Goal: Information Seeking & Learning: Learn about a topic

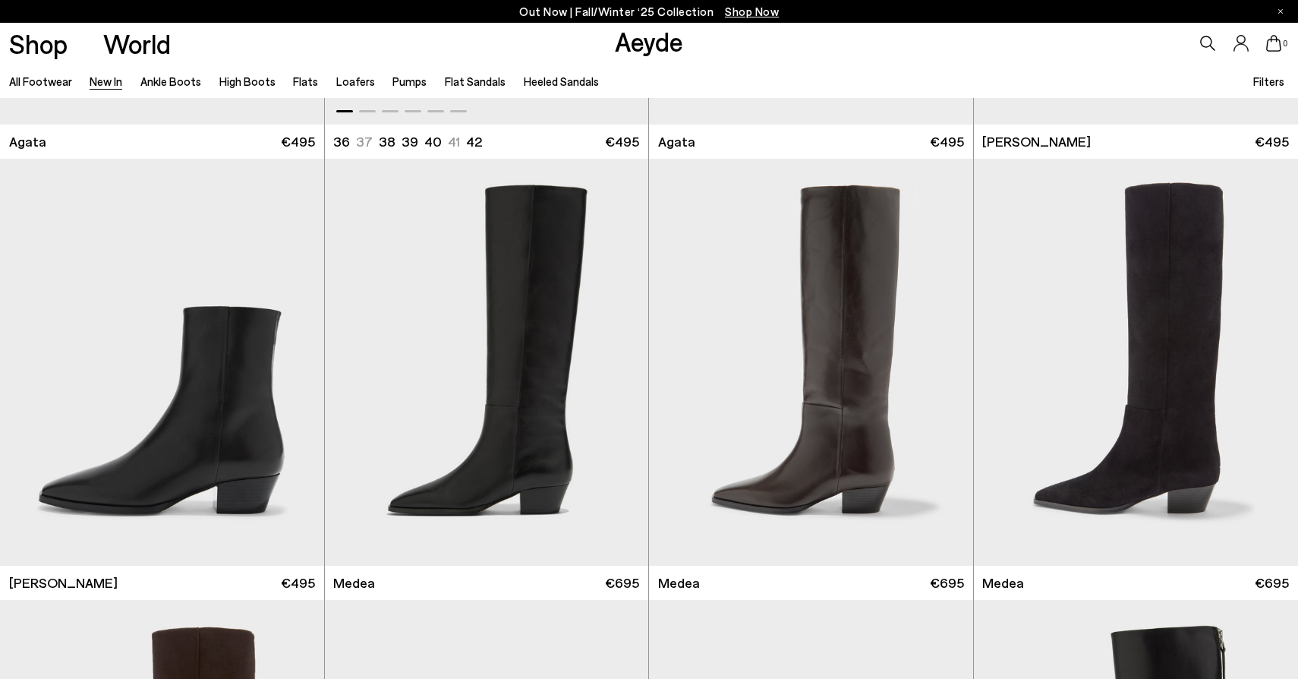
scroll to position [930, 0]
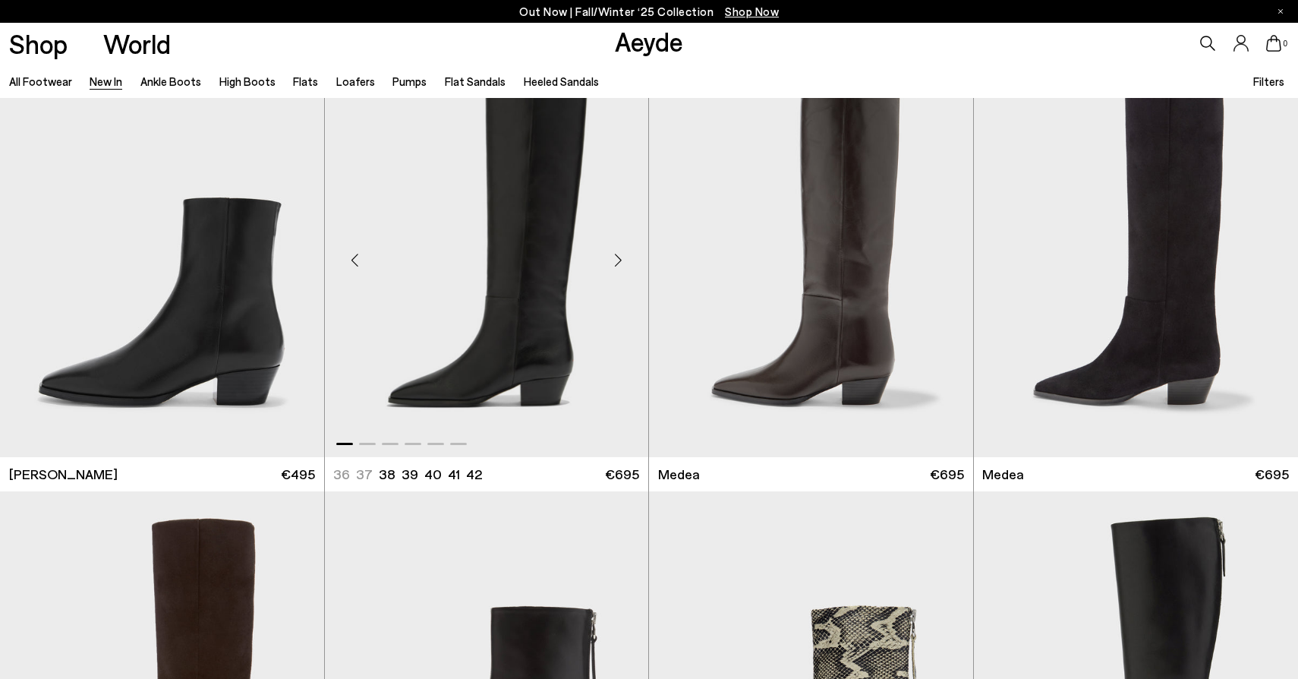
click at [619, 265] on div "Next slide" at bounding box center [618, 260] width 46 height 46
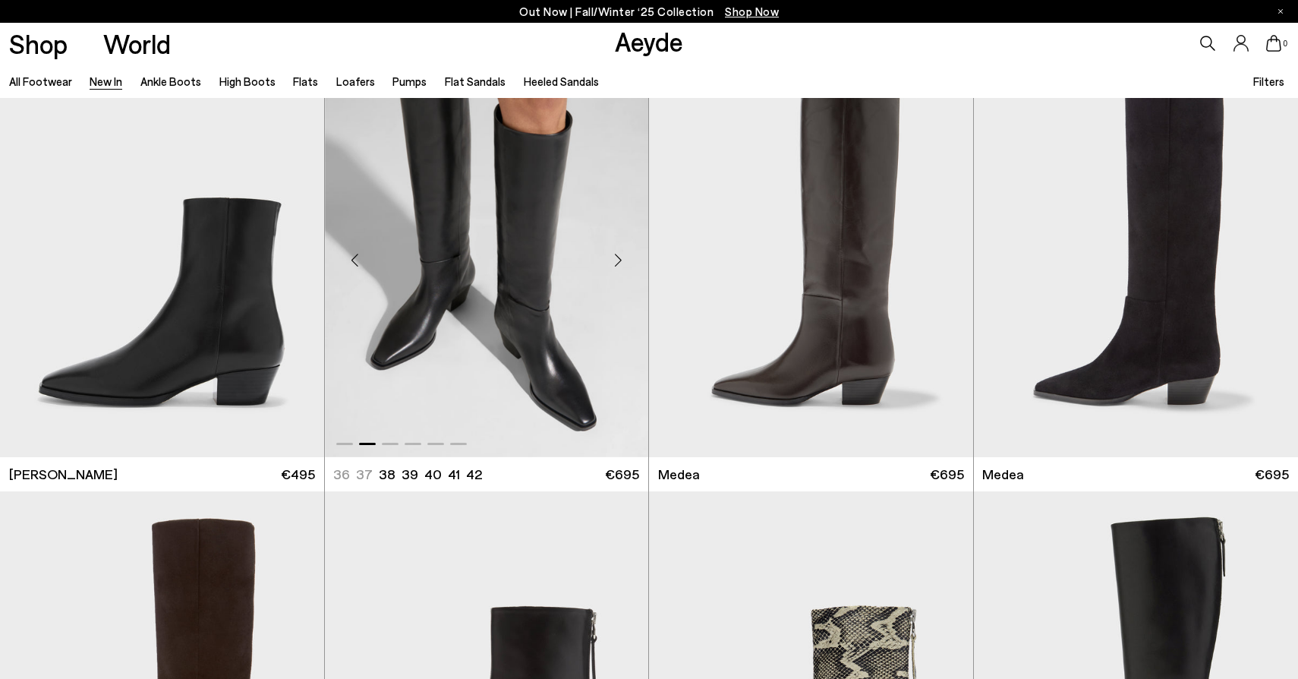
click at [619, 265] on div "Next slide" at bounding box center [618, 260] width 46 height 46
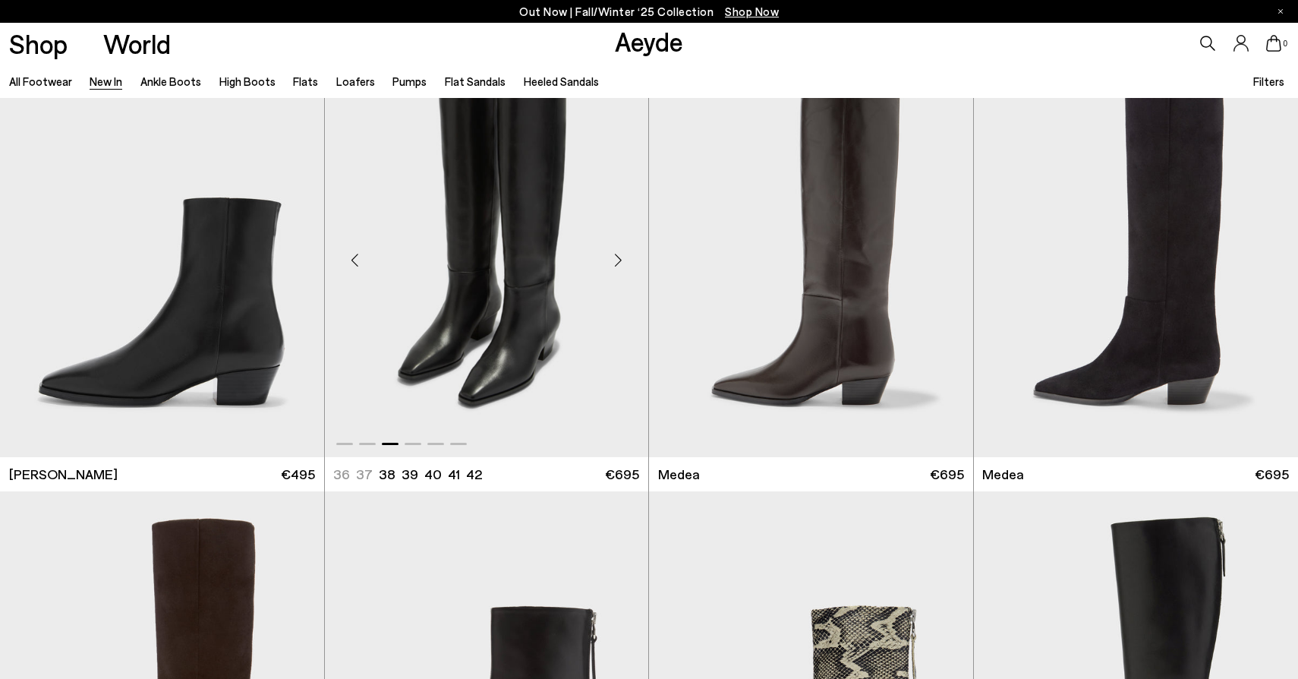
click at [619, 265] on div "Next slide" at bounding box center [618, 260] width 46 height 46
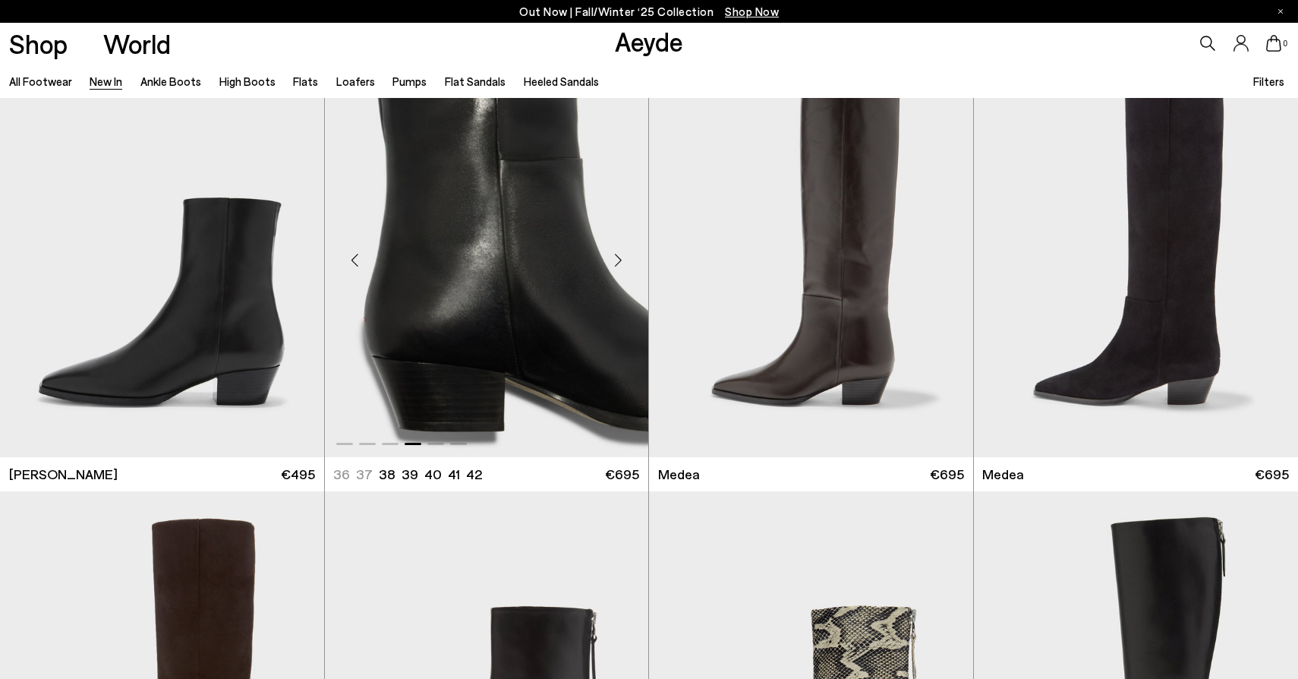
click at [619, 265] on div "Next slide" at bounding box center [618, 260] width 46 height 46
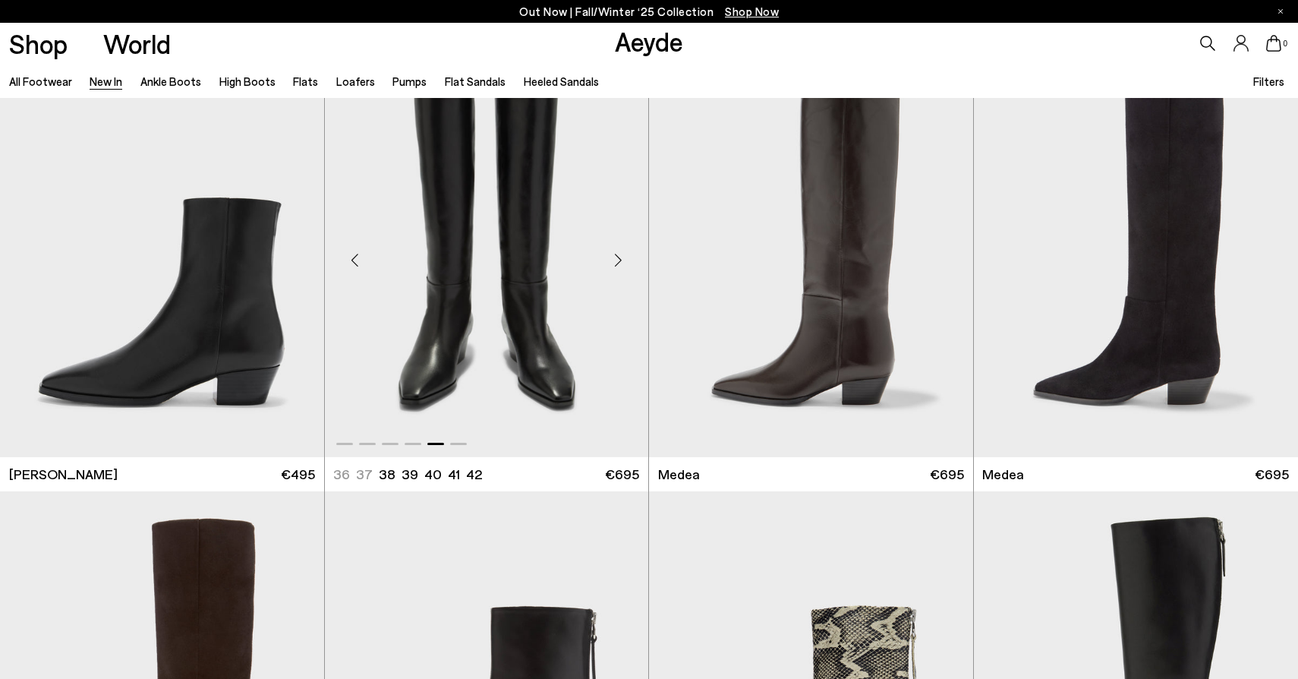
click at [619, 265] on div "Next slide" at bounding box center [618, 260] width 46 height 46
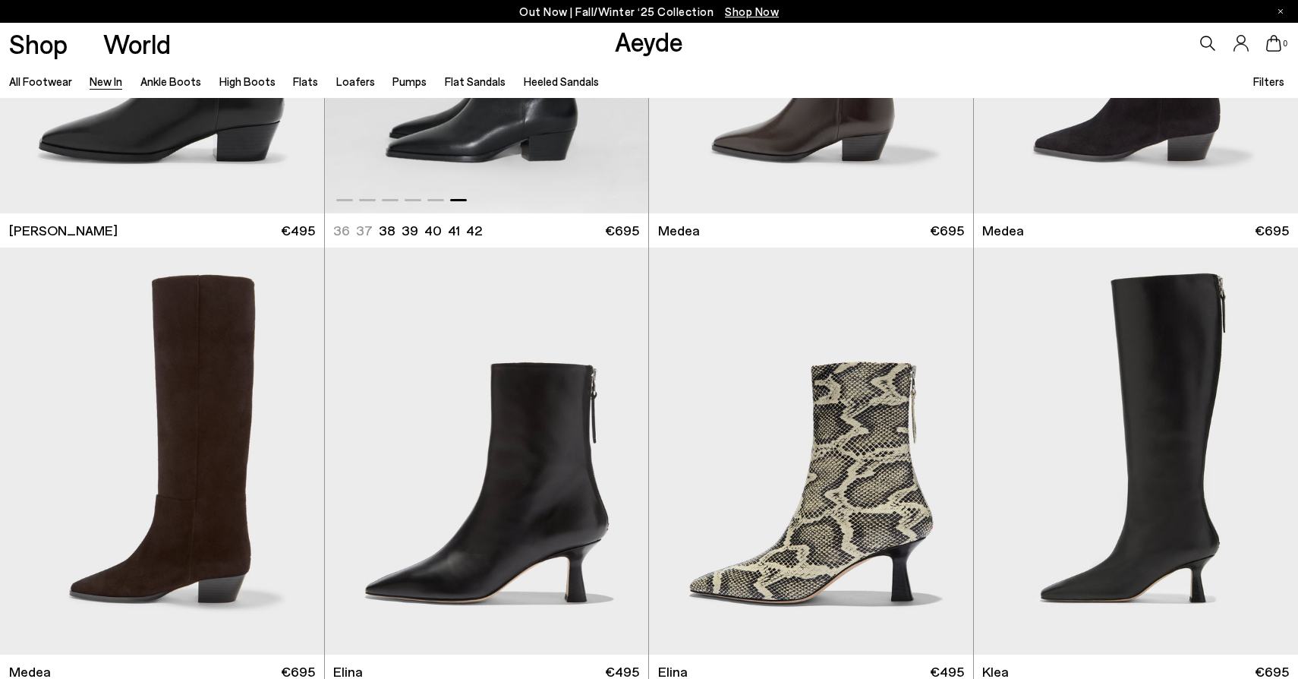
scroll to position [1213, 0]
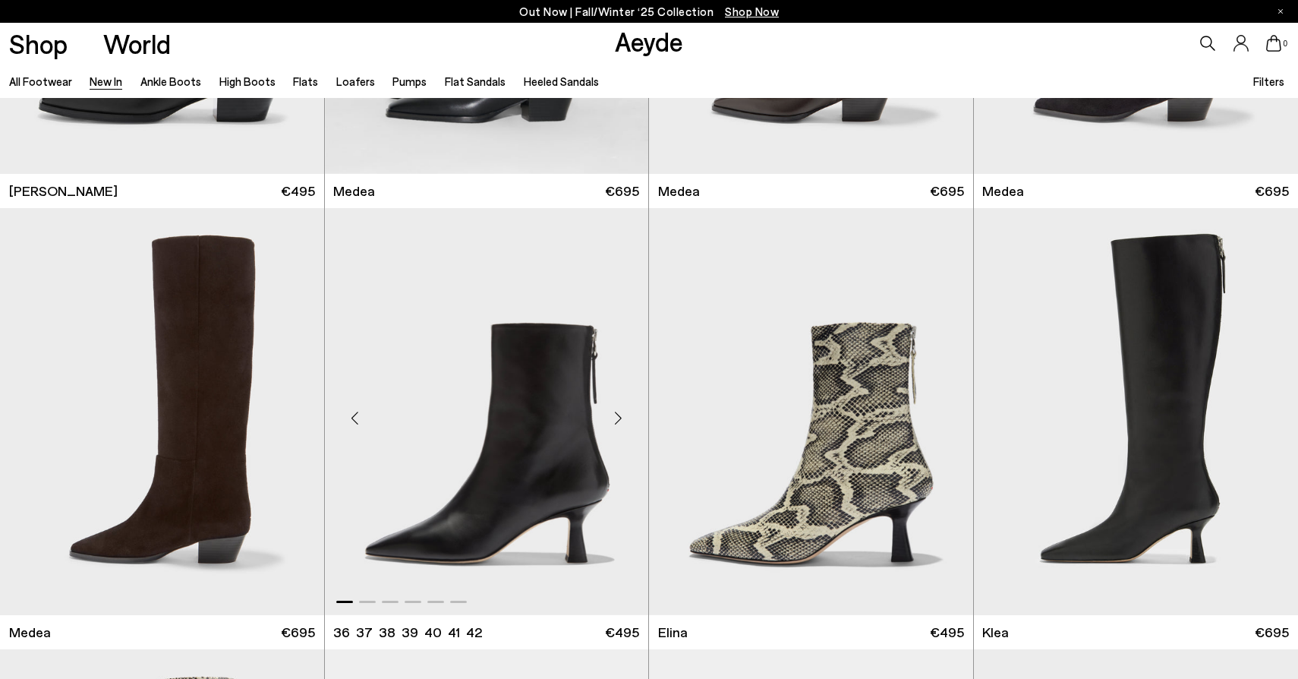
click at [613, 420] on div "Next slide" at bounding box center [618, 418] width 46 height 46
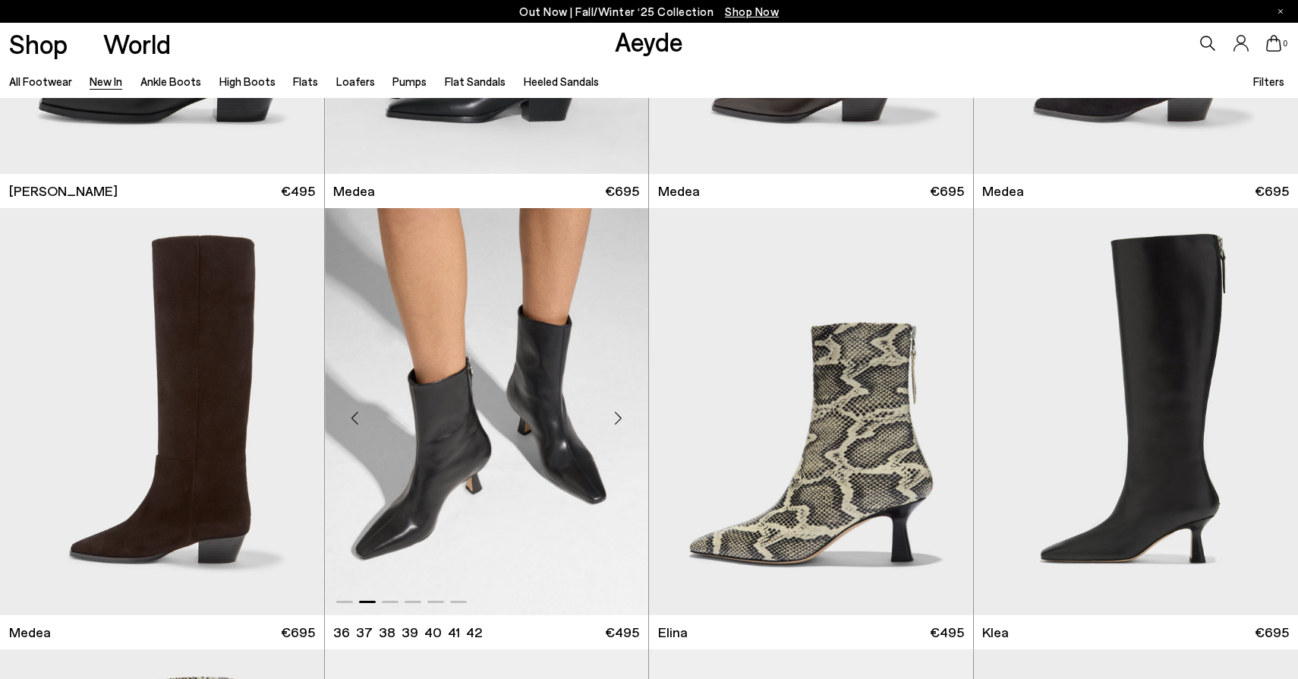
click at [613, 420] on div "Next slide" at bounding box center [618, 418] width 46 height 46
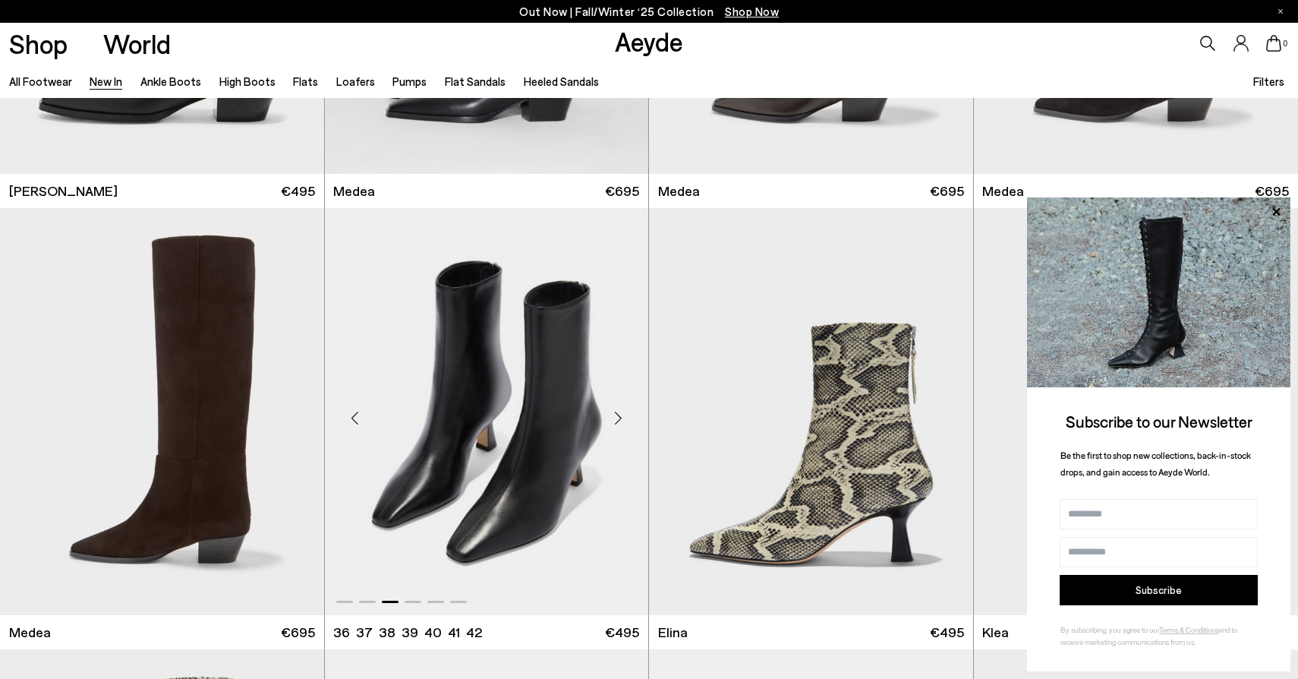
click at [613, 420] on div "Next slide" at bounding box center [618, 418] width 46 height 46
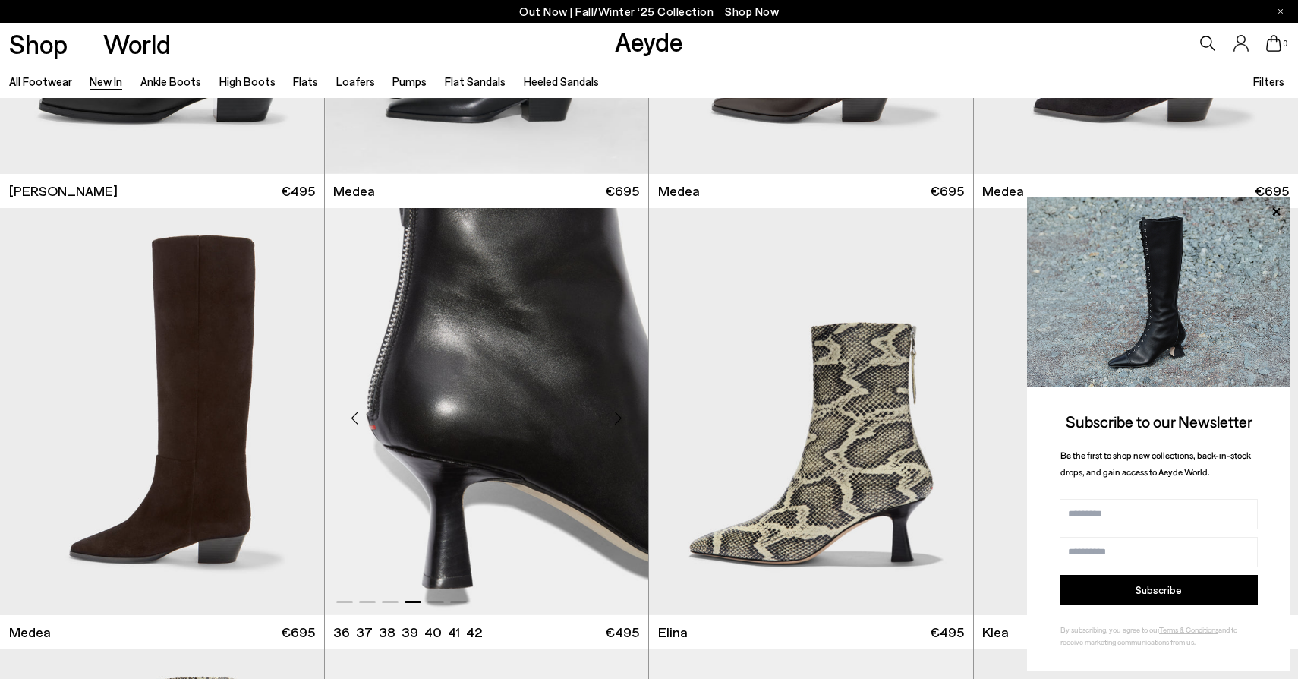
click at [613, 420] on div "Next slide" at bounding box center [618, 418] width 46 height 46
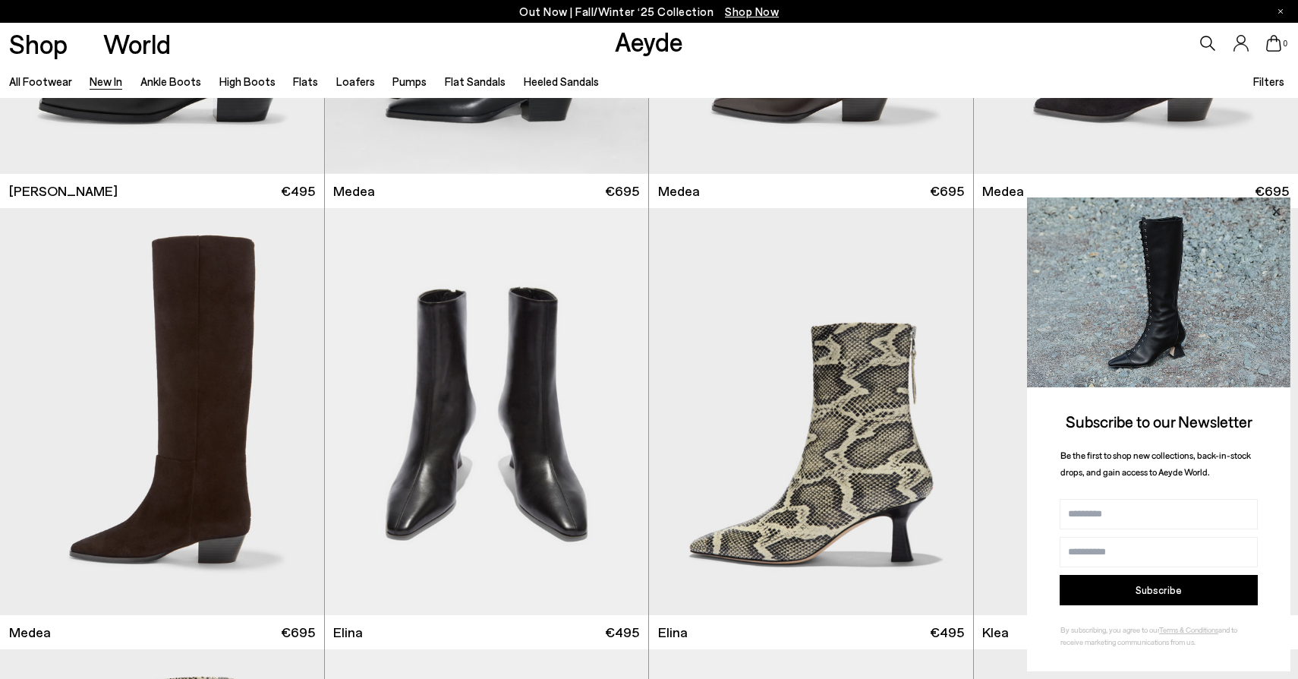
click at [1283, 213] on icon at bounding box center [1276, 212] width 20 height 20
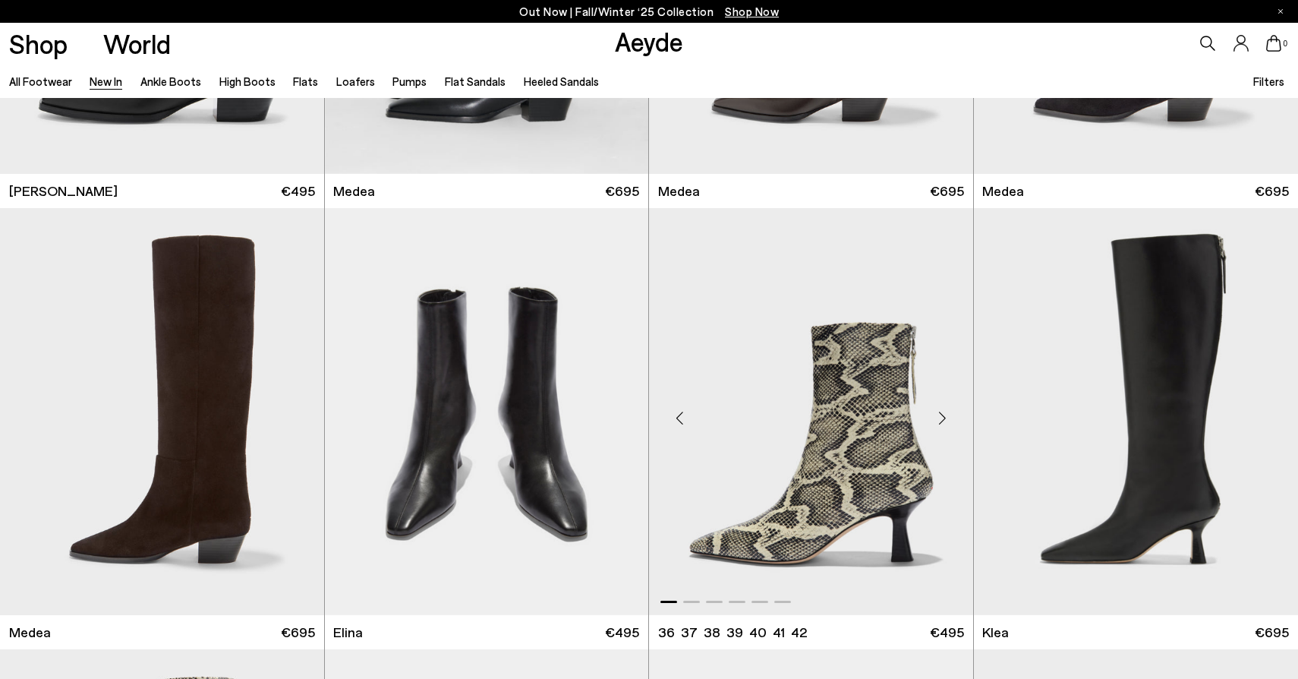
click at [945, 420] on div "Next slide" at bounding box center [943, 418] width 46 height 46
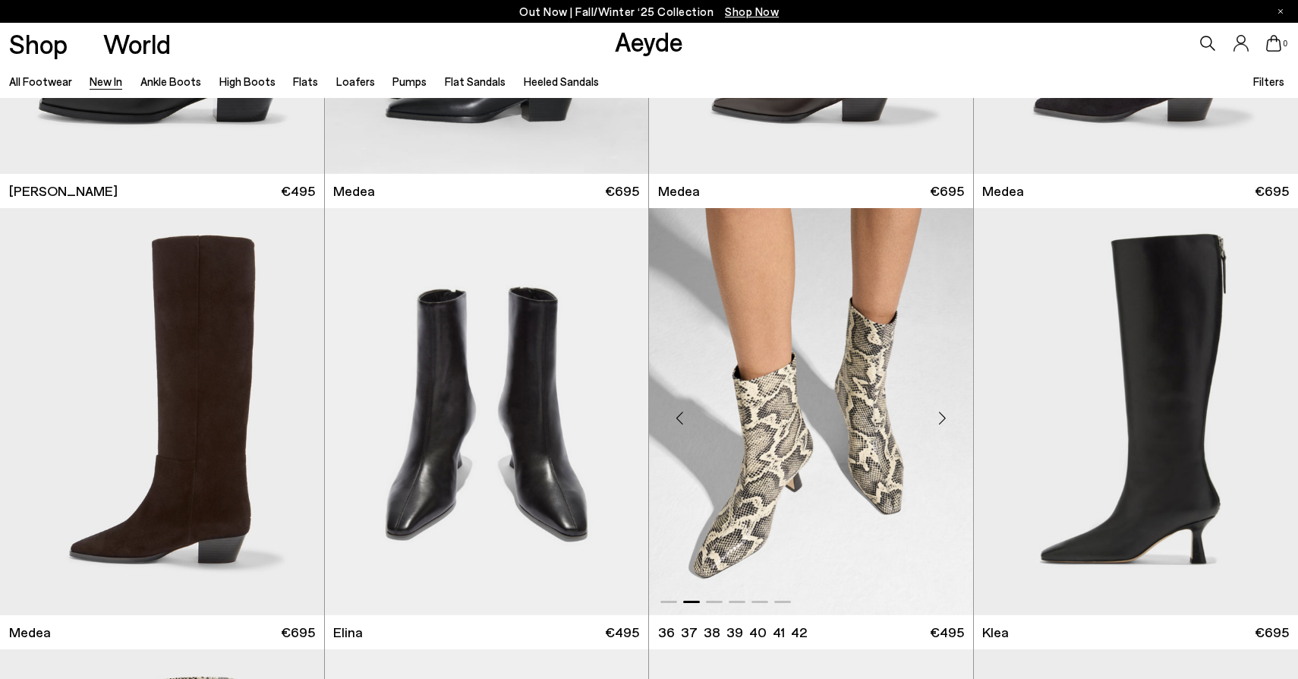
click at [945, 420] on div "Next slide" at bounding box center [943, 418] width 46 height 46
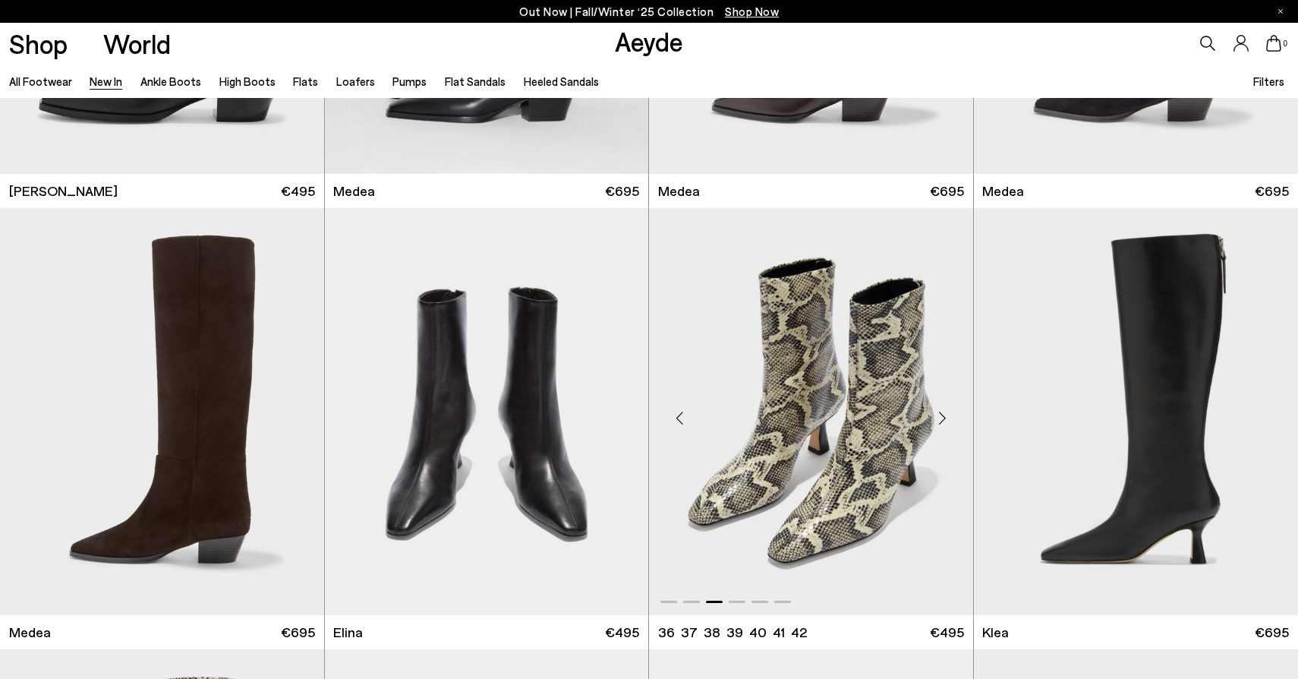
click at [945, 420] on div "Next slide" at bounding box center [943, 418] width 46 height 46
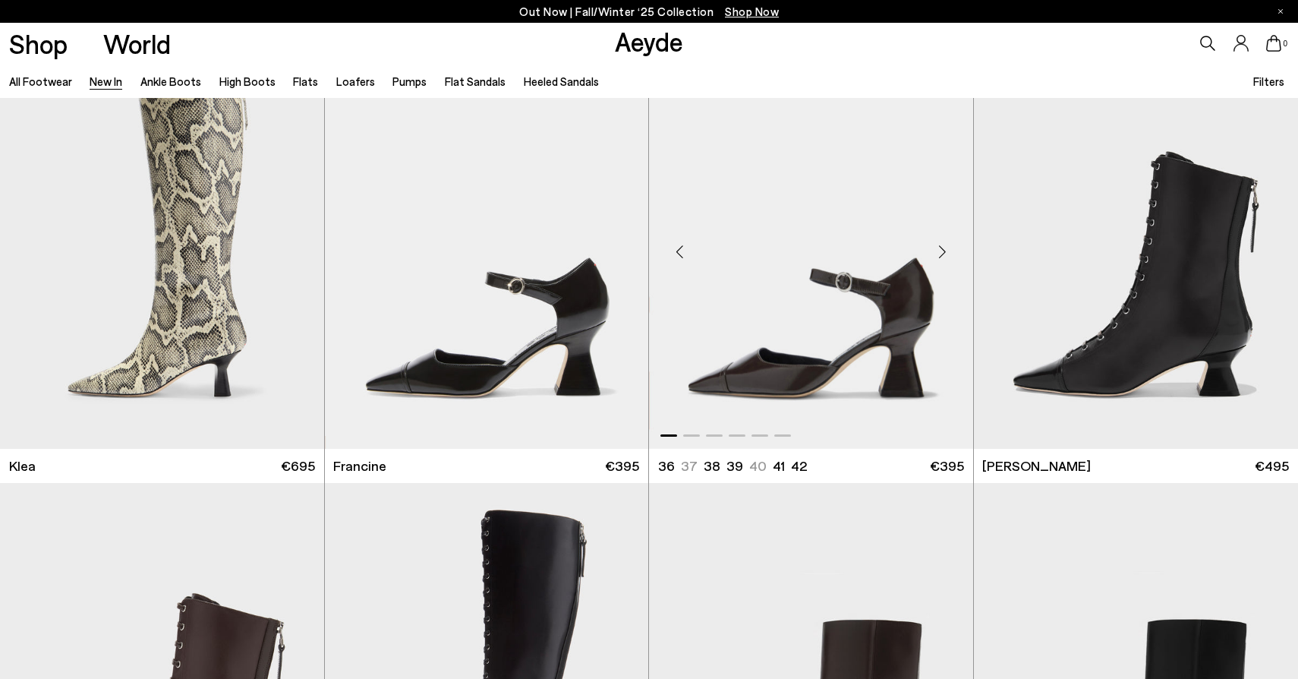
scroll to position [1744, 0]
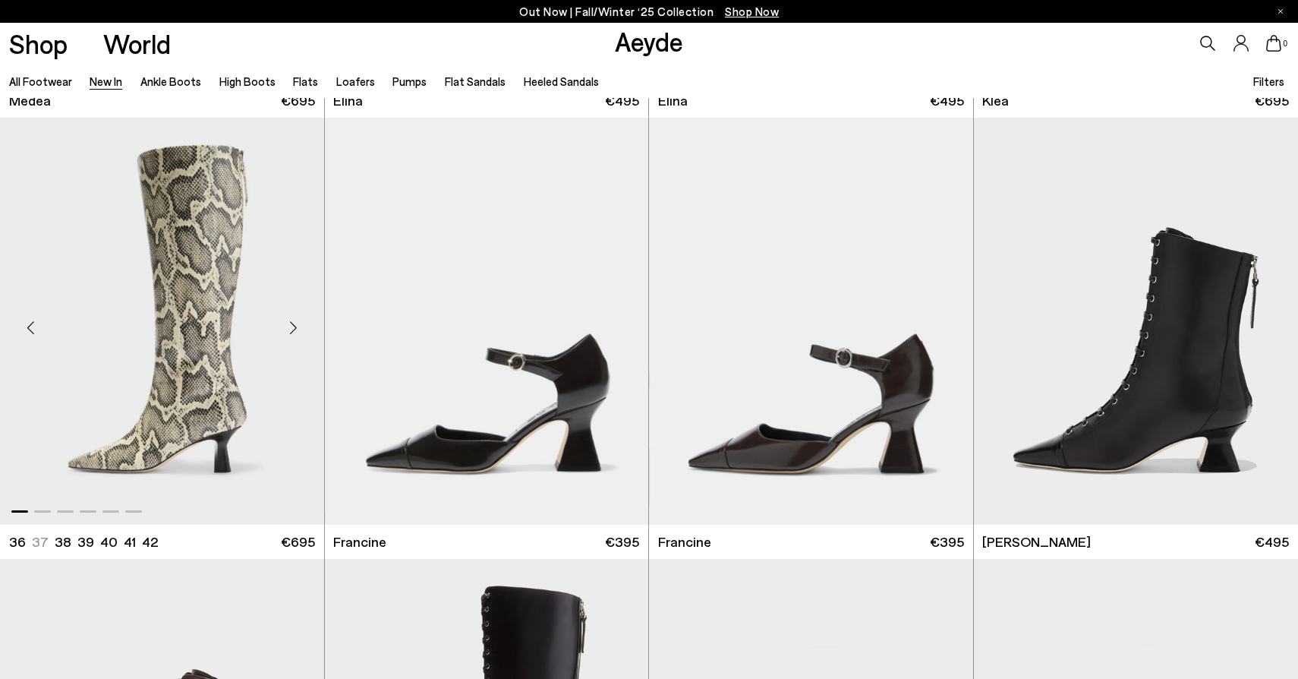
click at [286, 326] on div "Next slide" at bounding box center [294, 327] width 46 height 46
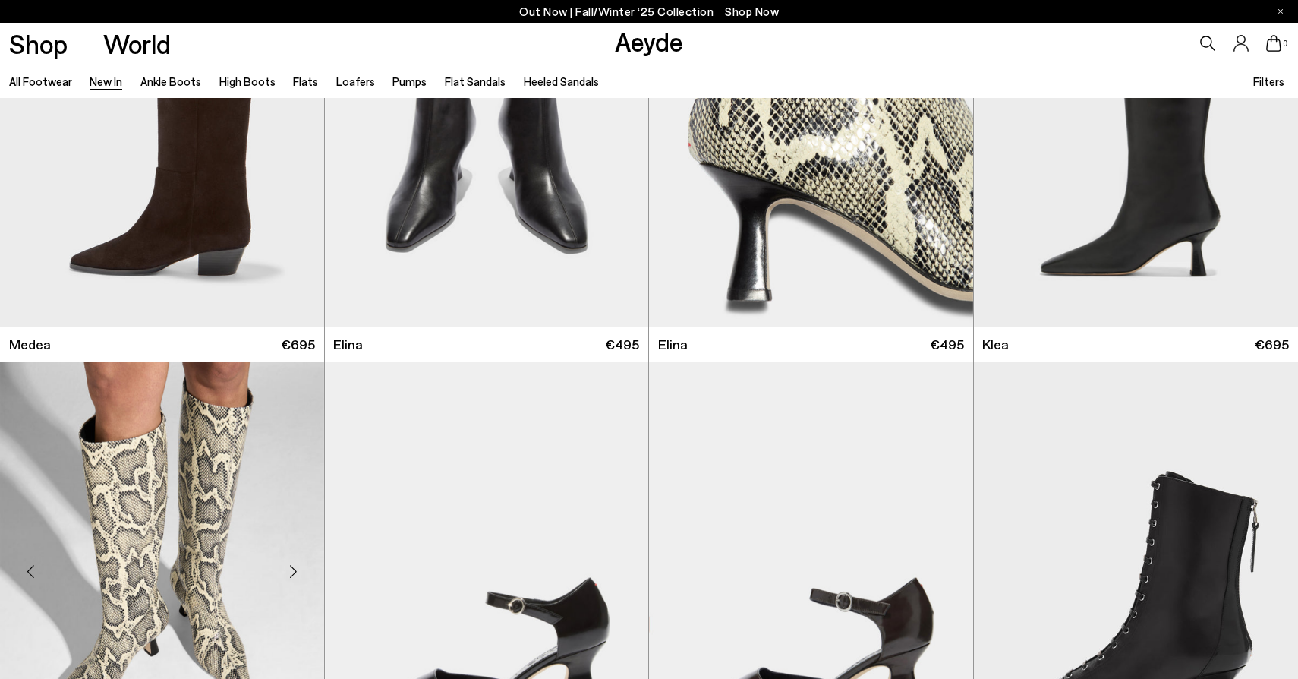
scroll to position [1398, 0]
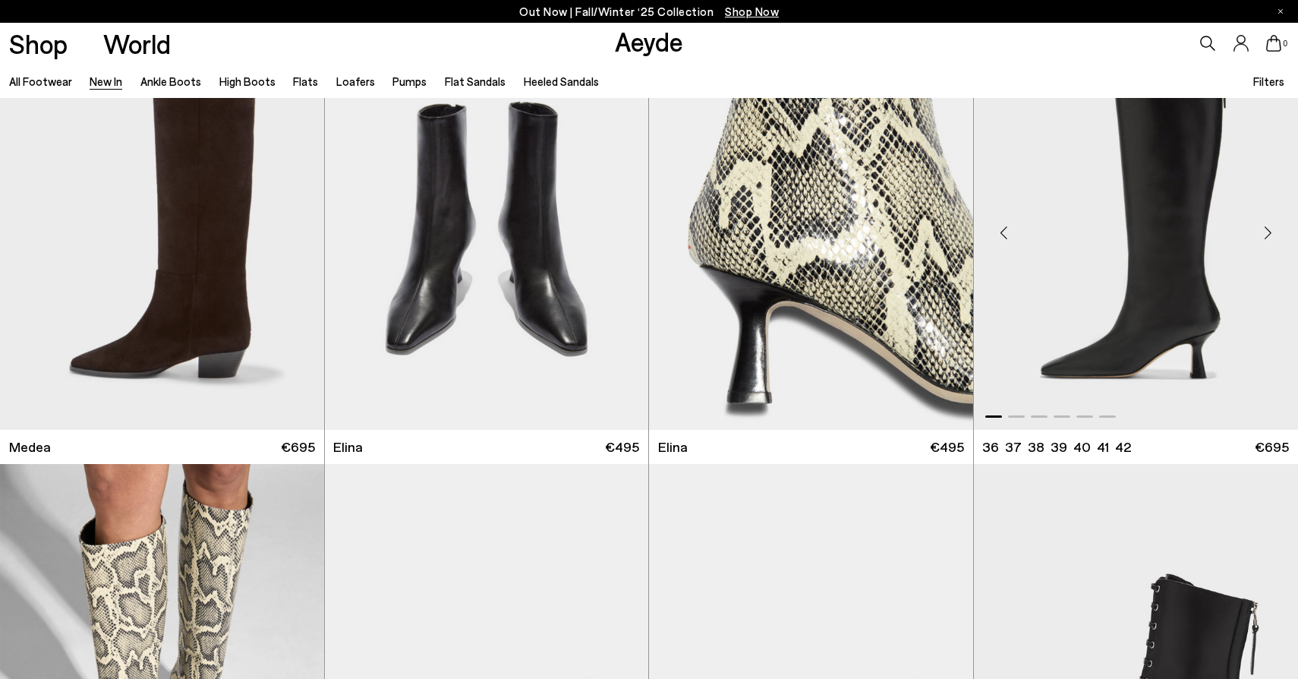
click at [1006, 219] on div "Previous slide" at bounding box center [1004, 232] width 46 height 46
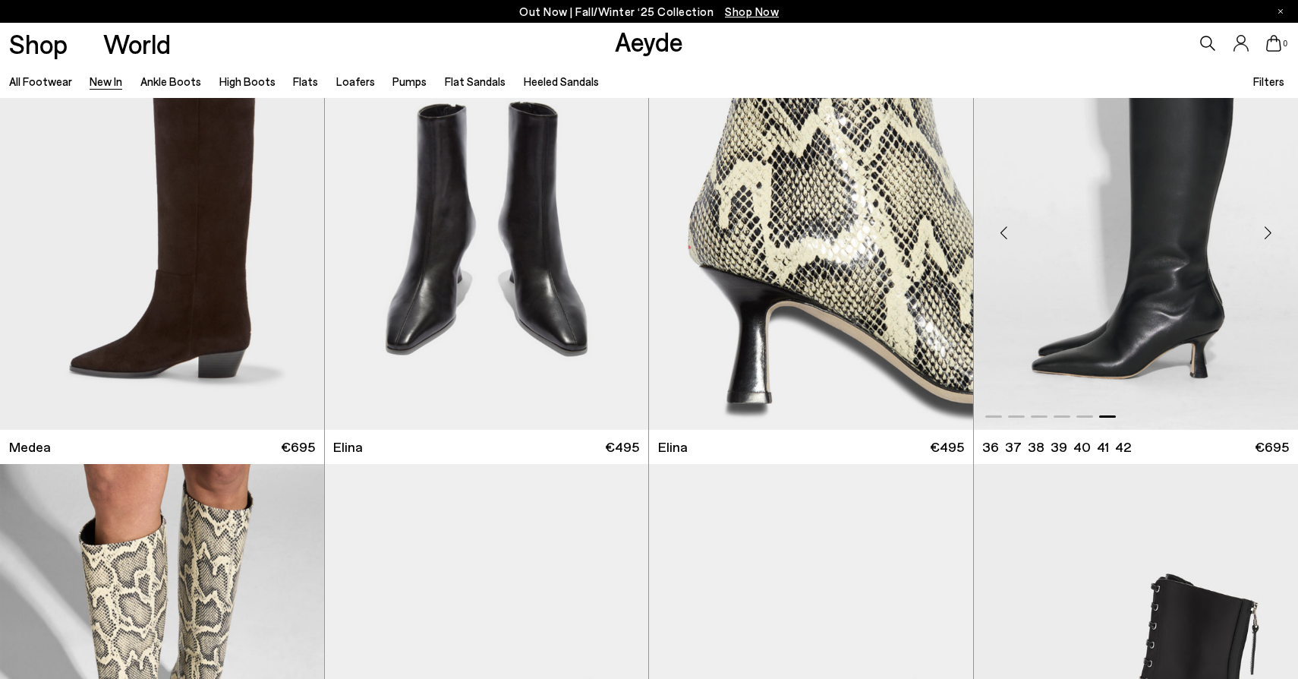
click at [1006, 219] on div "Previous slide" at bounding box center [1004, 232] width 46 height 46
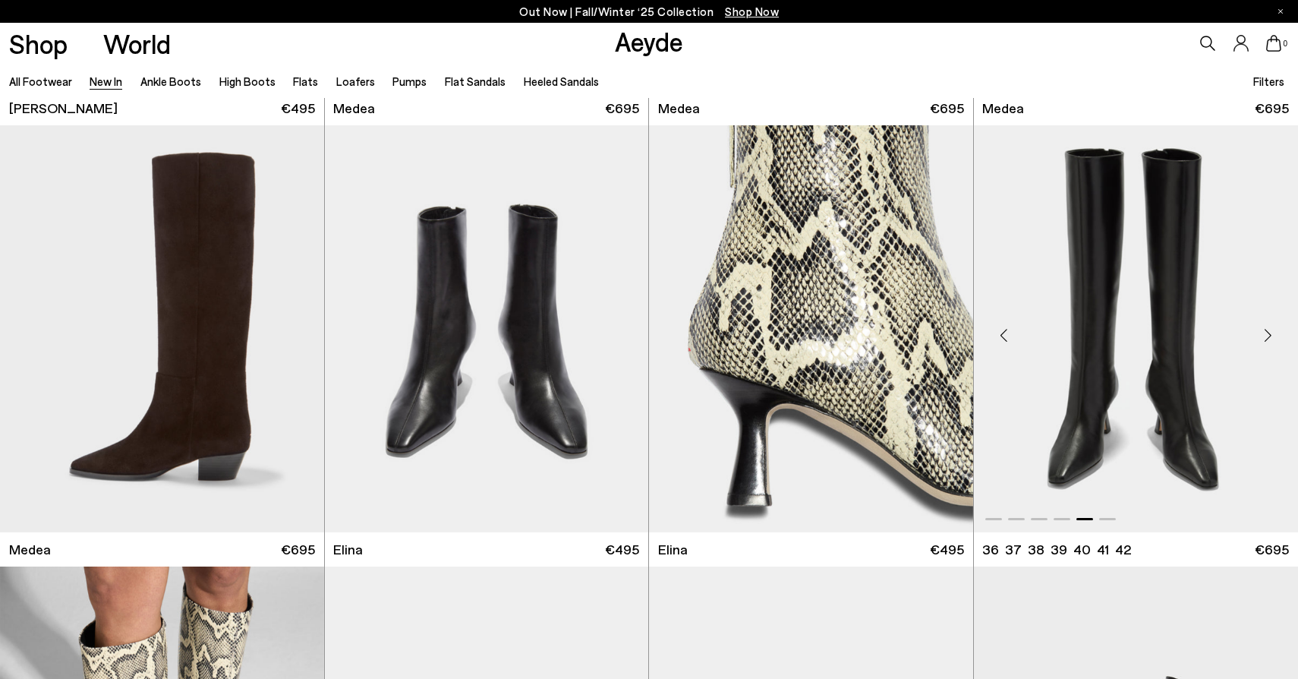
scroll to position [1279, 0]
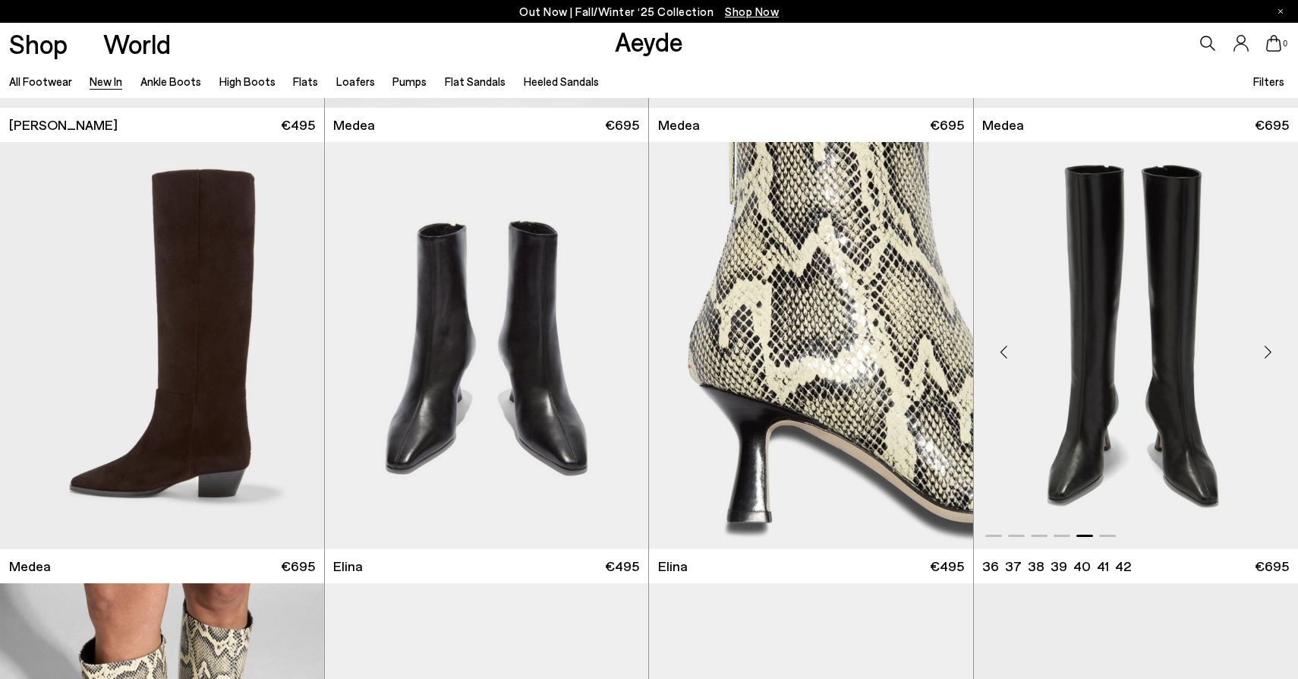
click at [1264, 348] on div "Next slide" at bounding box center [1268, 352] width 46 height 46
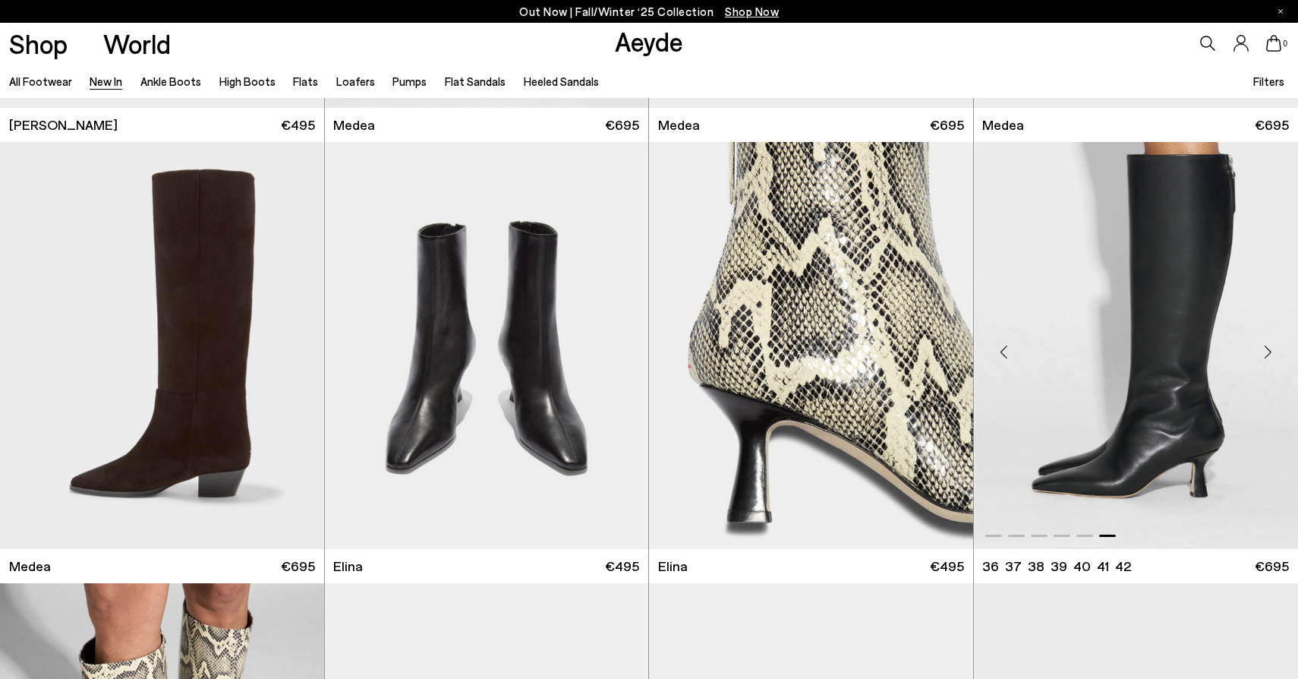
click at [1264, 348] on div "Next slide" at bounding box center [1268, 352] width 46 height 46
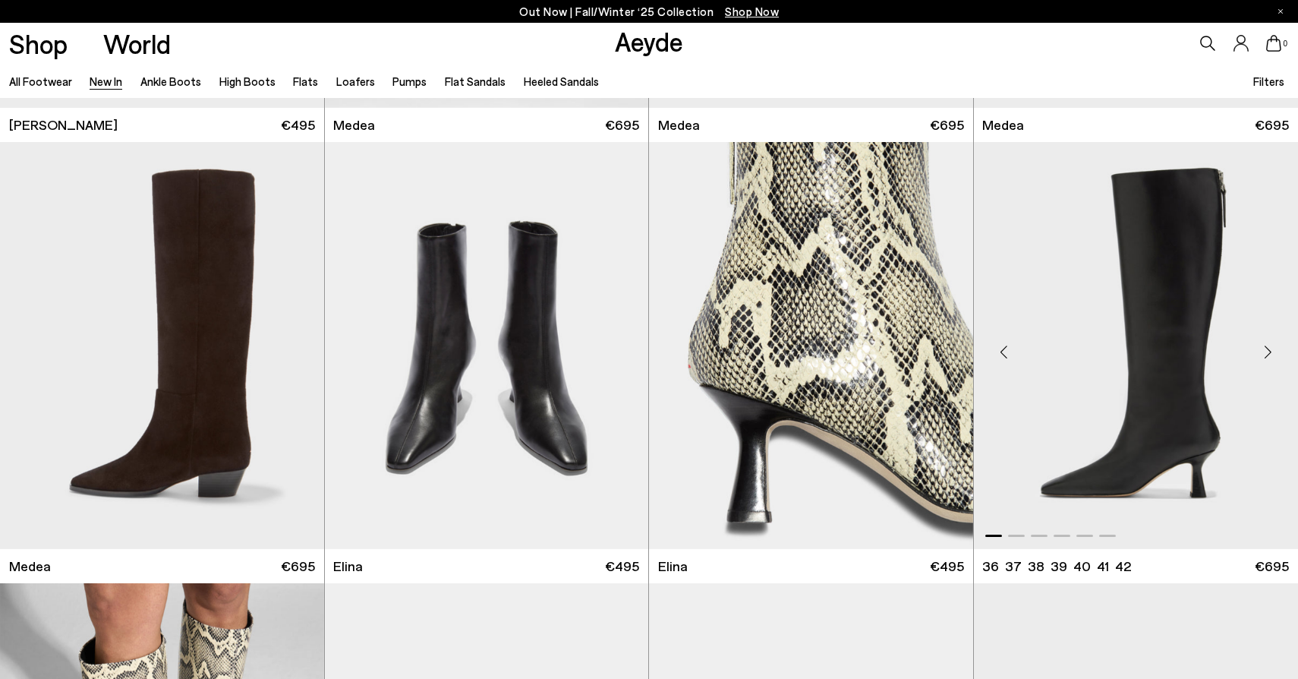
click at [1264, 348] on div "Next slide" at bounding box center [1268, 352] width 46 height 46
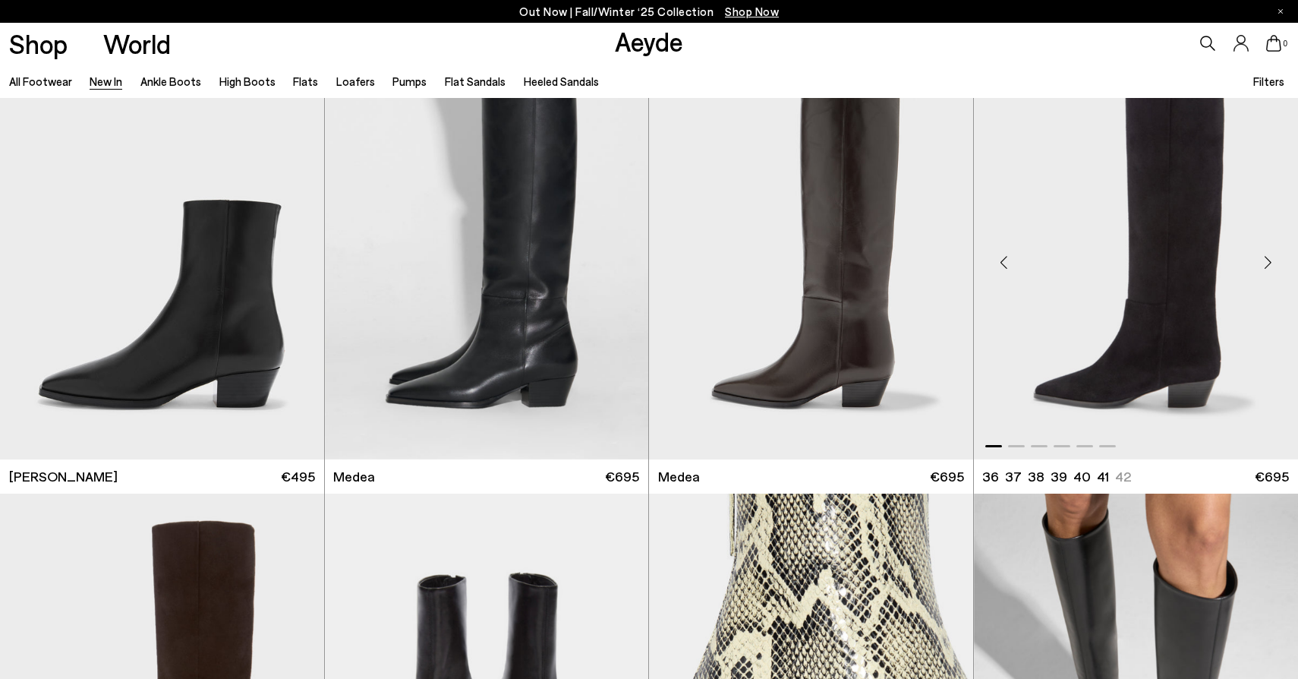
scroll to position [803, 0]
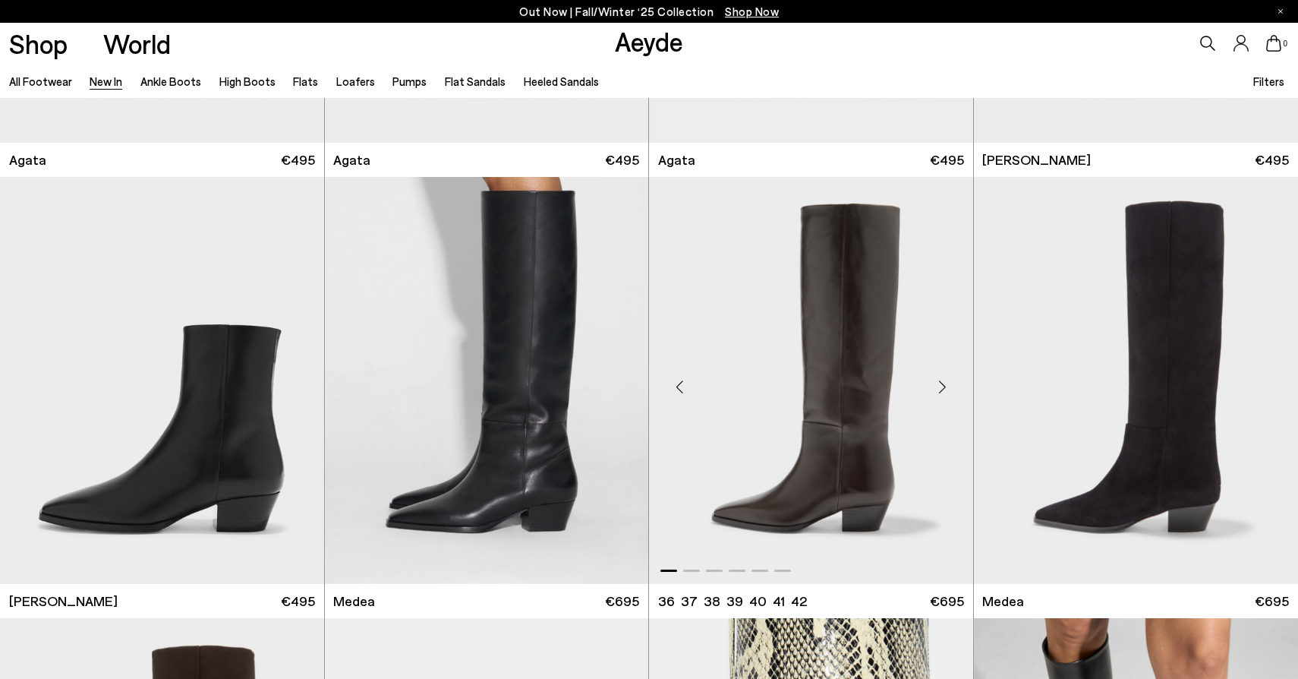
click at [940, 392] on div "Next slide" at bounding box center [943, 387] width 46 height 46
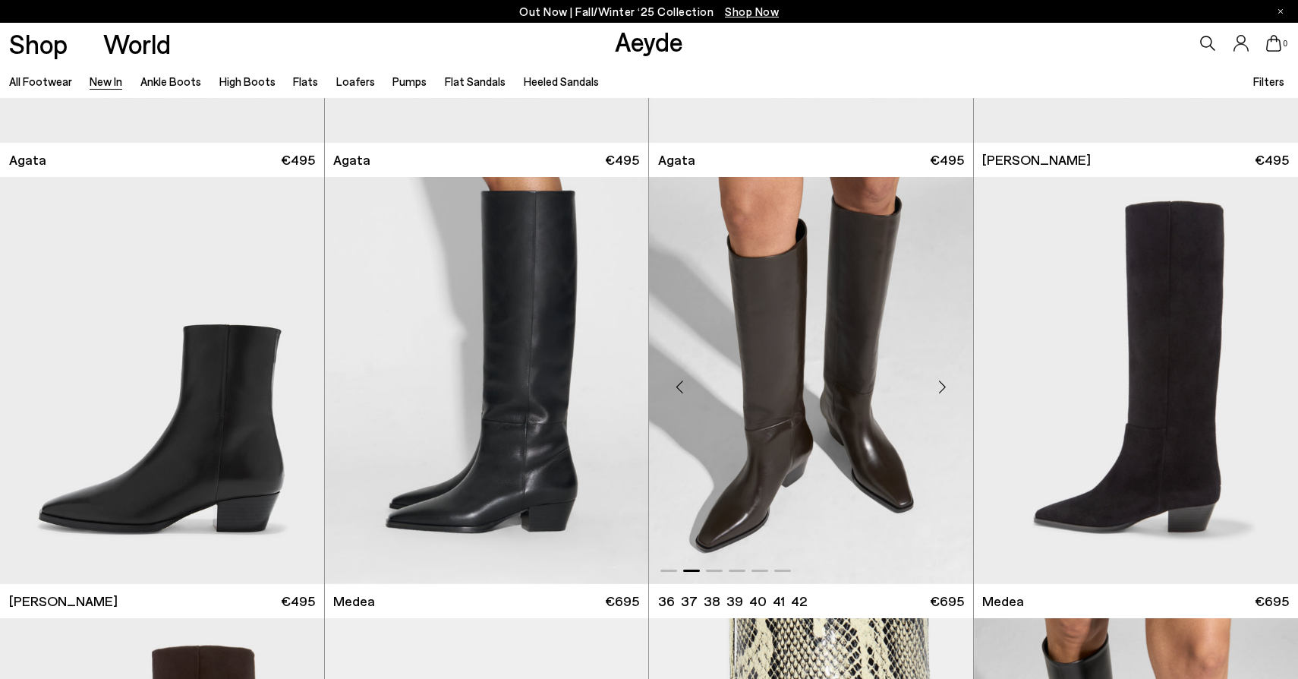
click at [940, 392] on div "Next slide" at bounding box center [943, 387] width 46 height 46
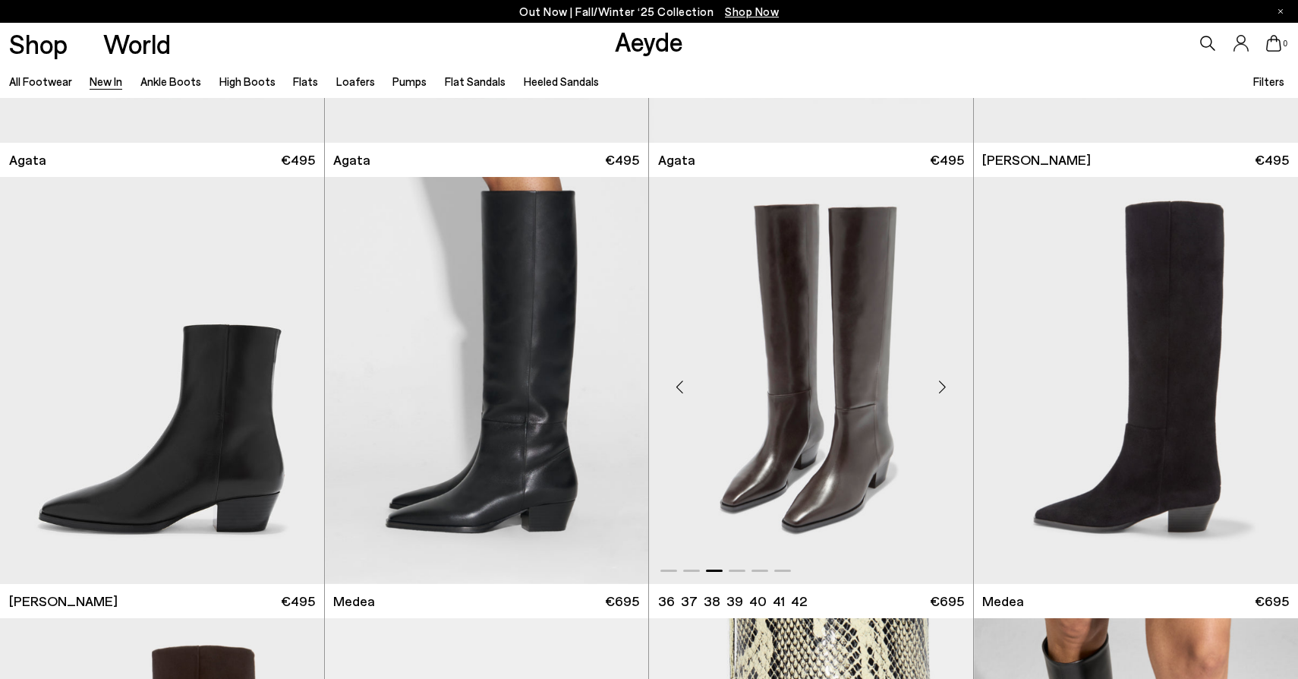
click at [940, 392] on div "Next slide" at bounding box center [943, 387] width 46 height 46
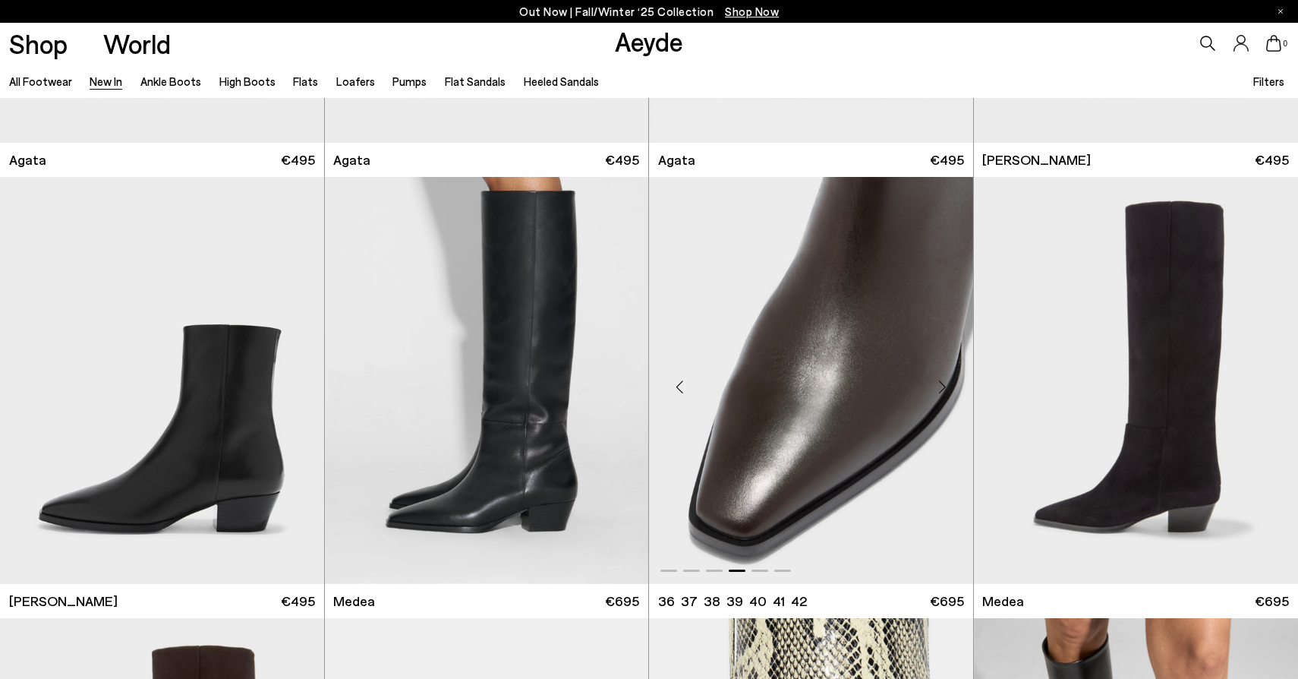
click at [940, 392] on div "Next slide" at bounding box center [943, 387] width 46 height 46
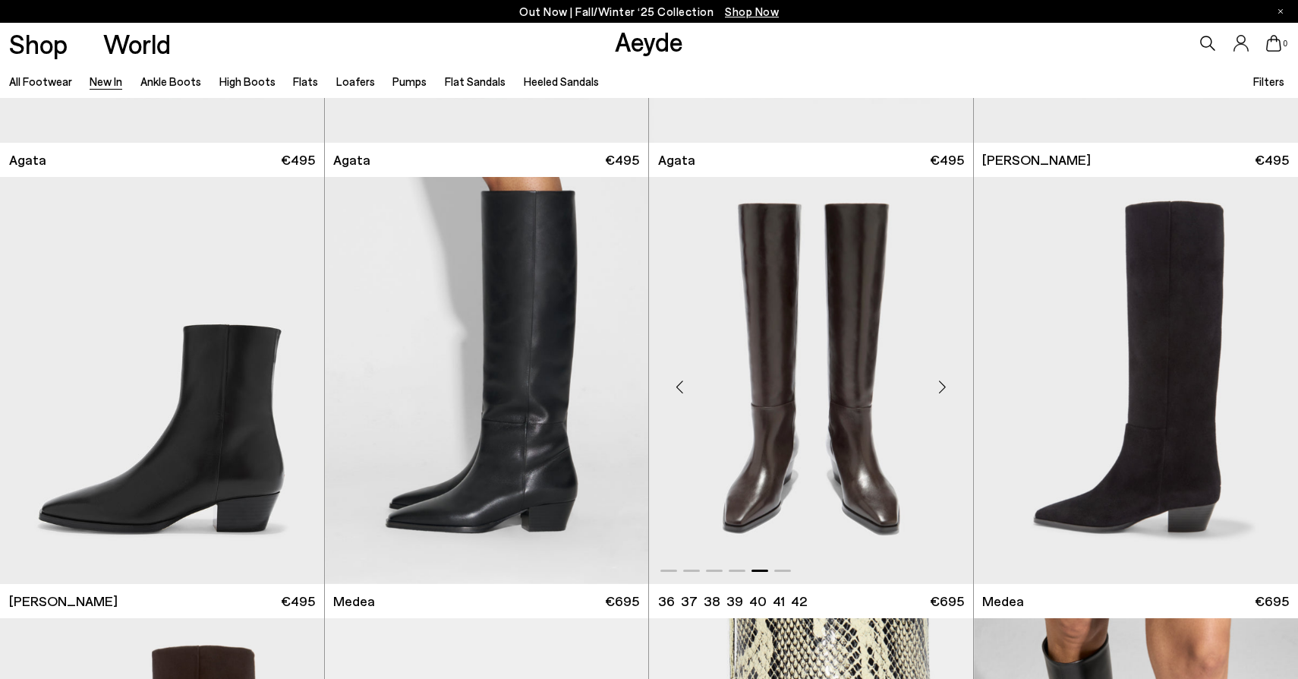
click at [940, 392] on div "Next slide" at bounding box center [943, 387] width 46 height 46
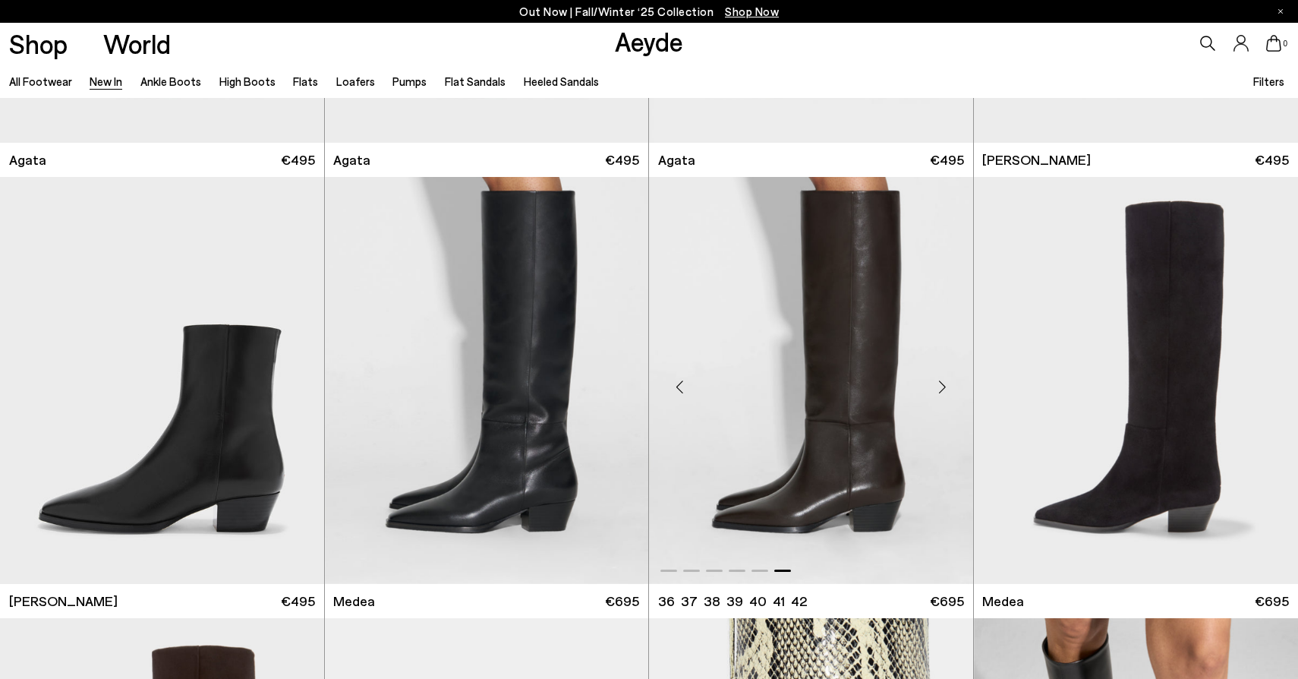
click at [857, 385] on img "6 / 6" at bounding box center [811, 380] width 324 height 407
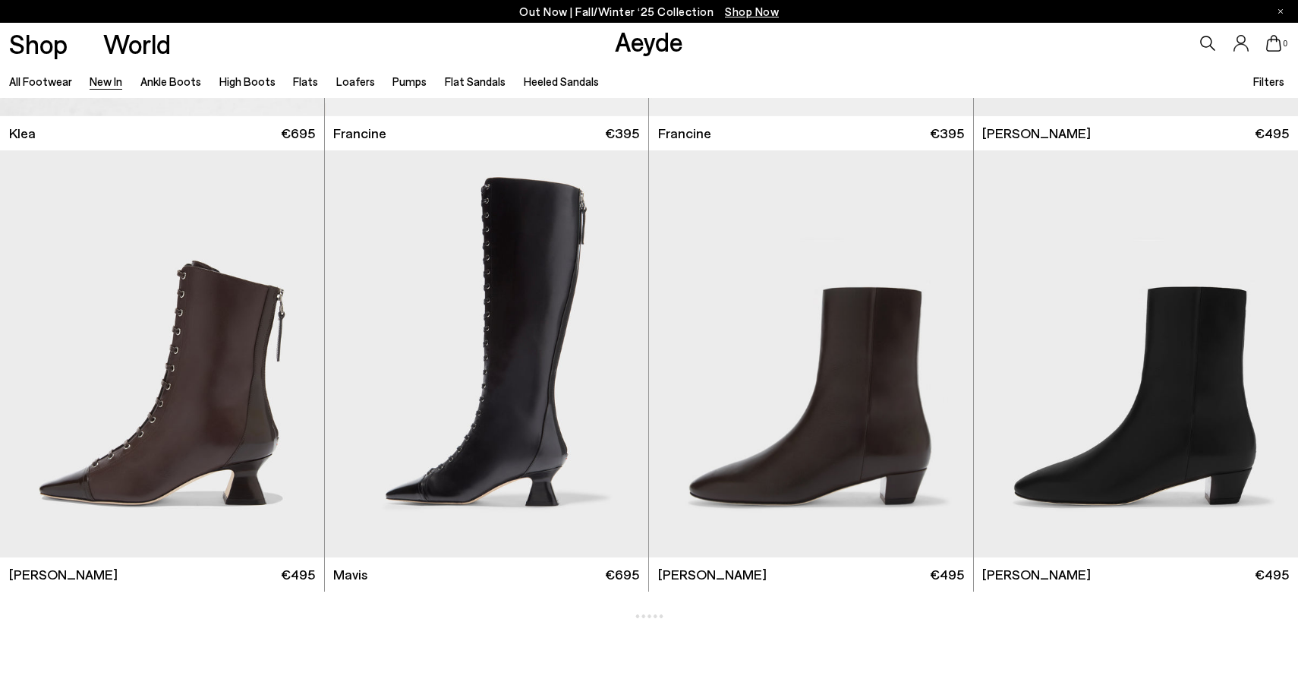
scroll to position [2436, 0]
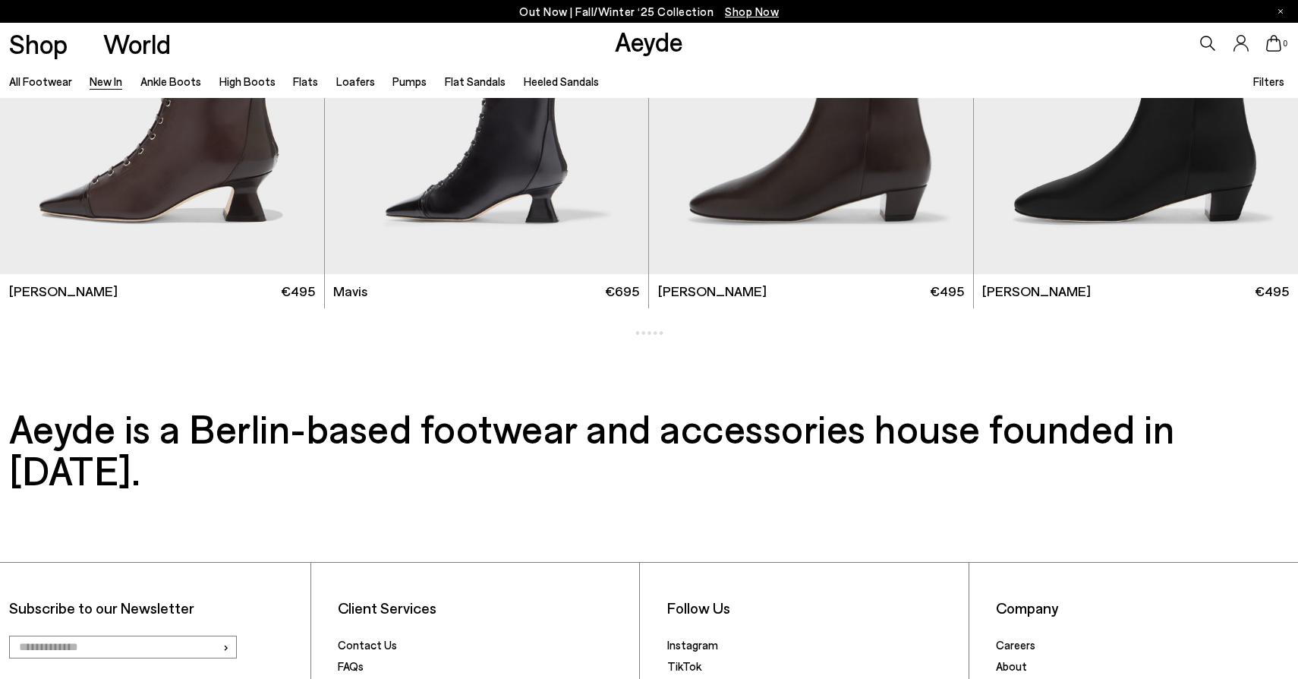
click at [102, 81] on link "New In" at bounding box center [106, 81] width 33 height 14
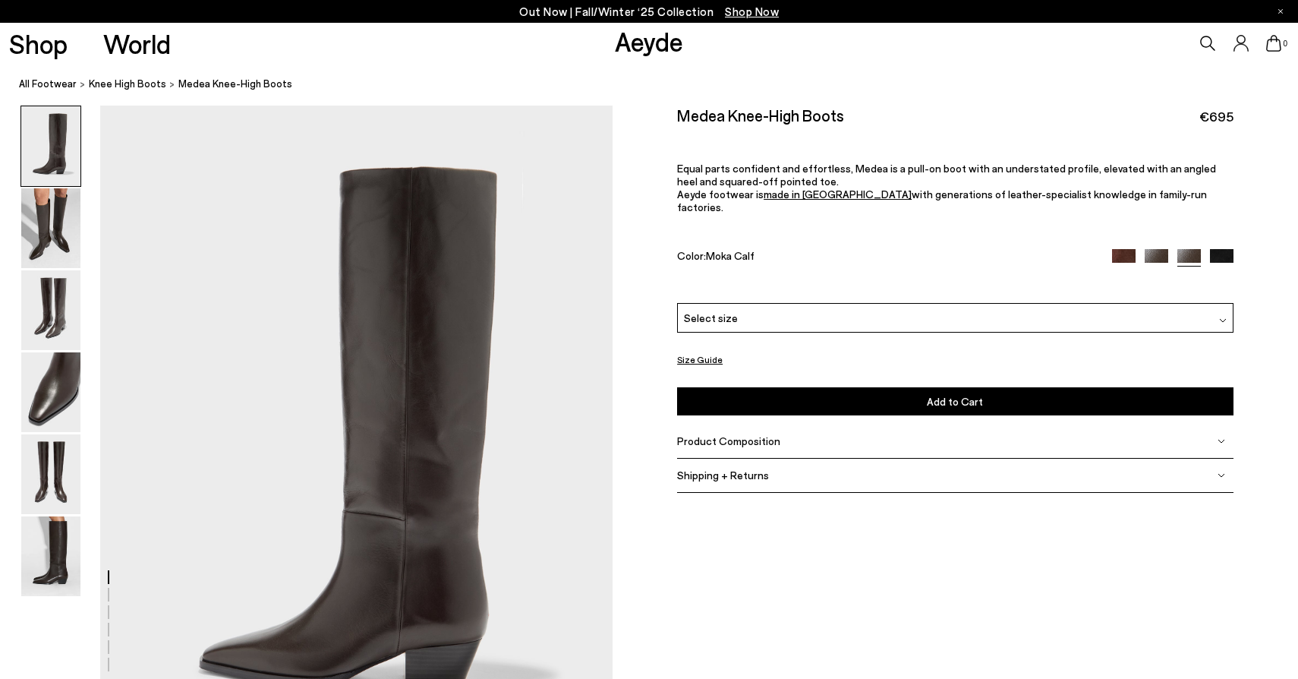
scroll to position [69, 0]
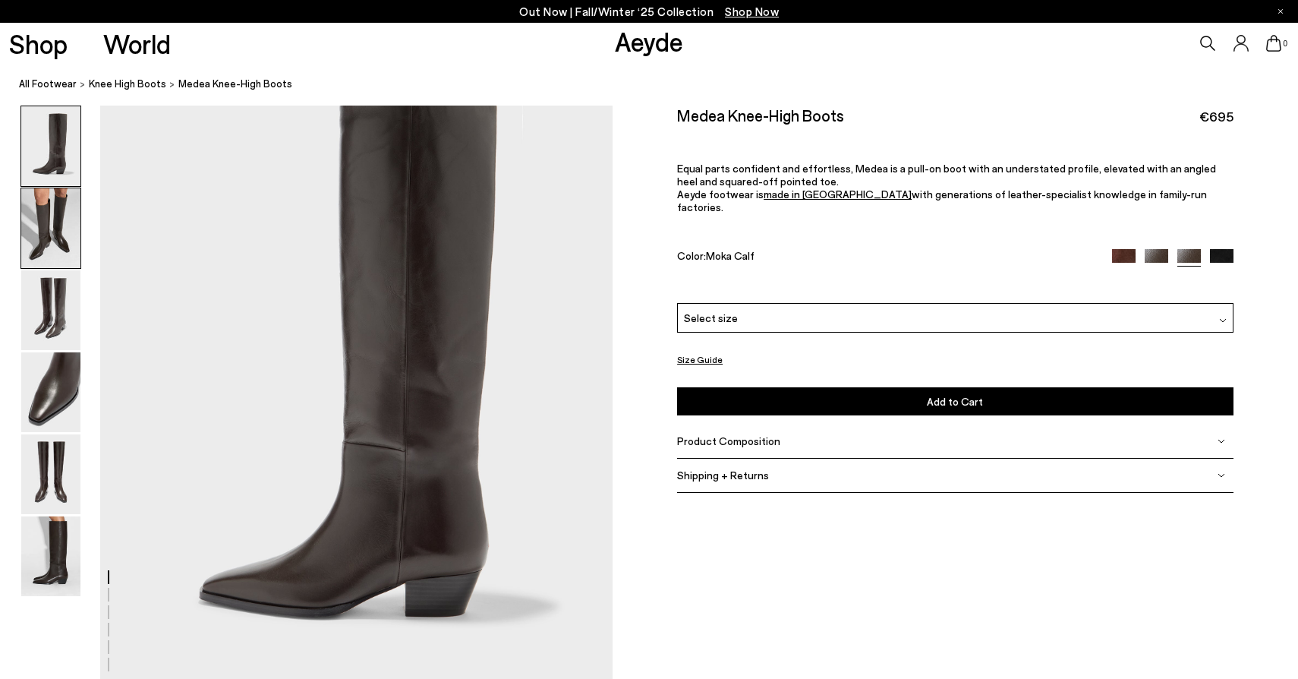
click at [59, 221] on img at bounding box center [50, 228] width 59 height 80
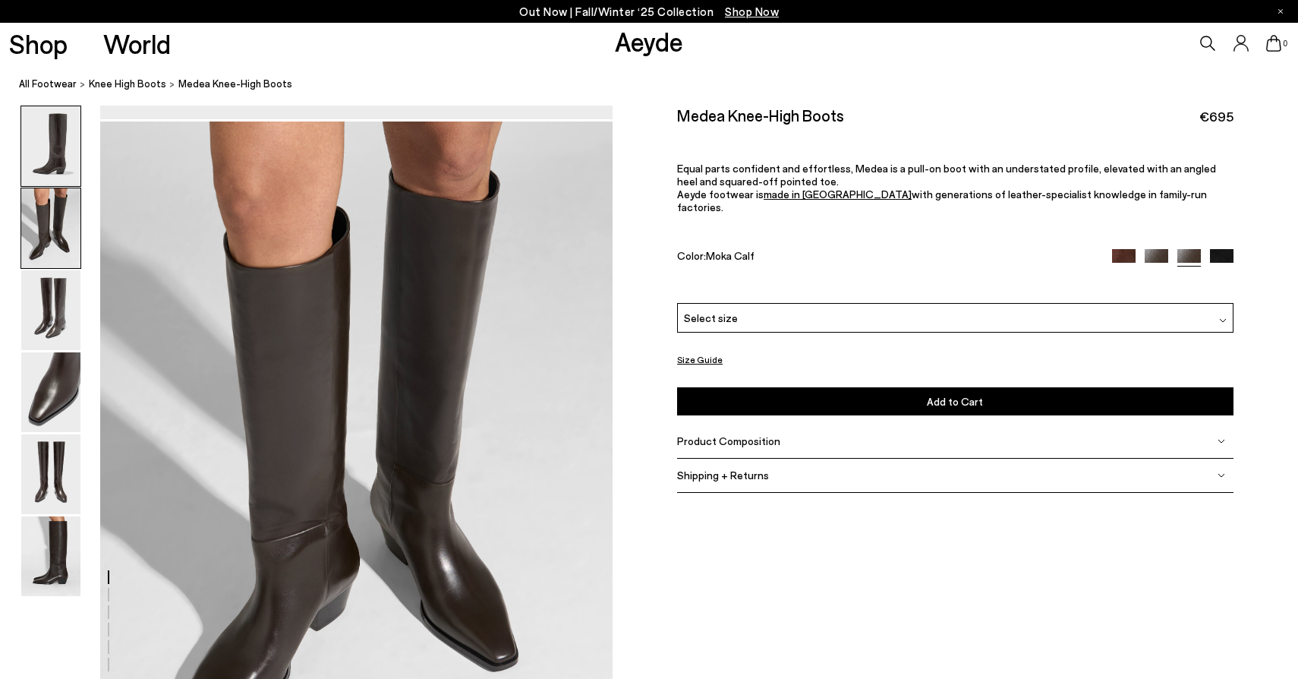
scroll to position [685, 0]
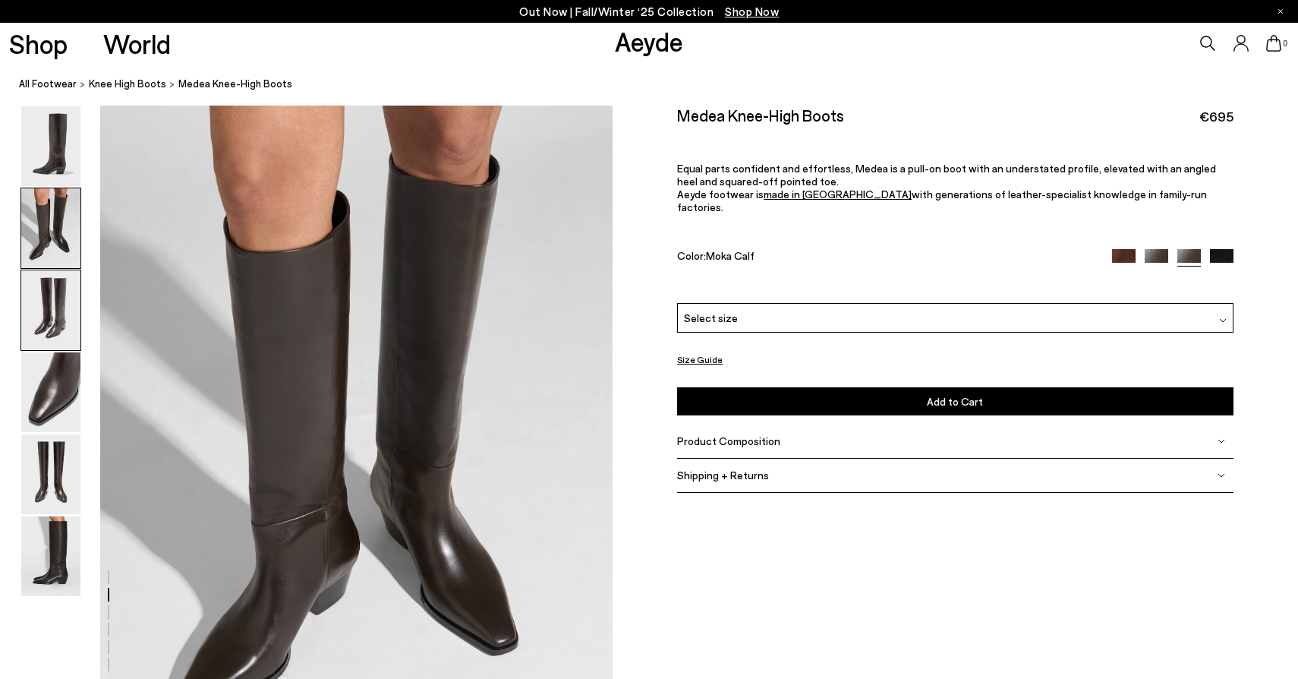
click at [71, 321] on img at bounding box center [50, 310] width 59 height 80
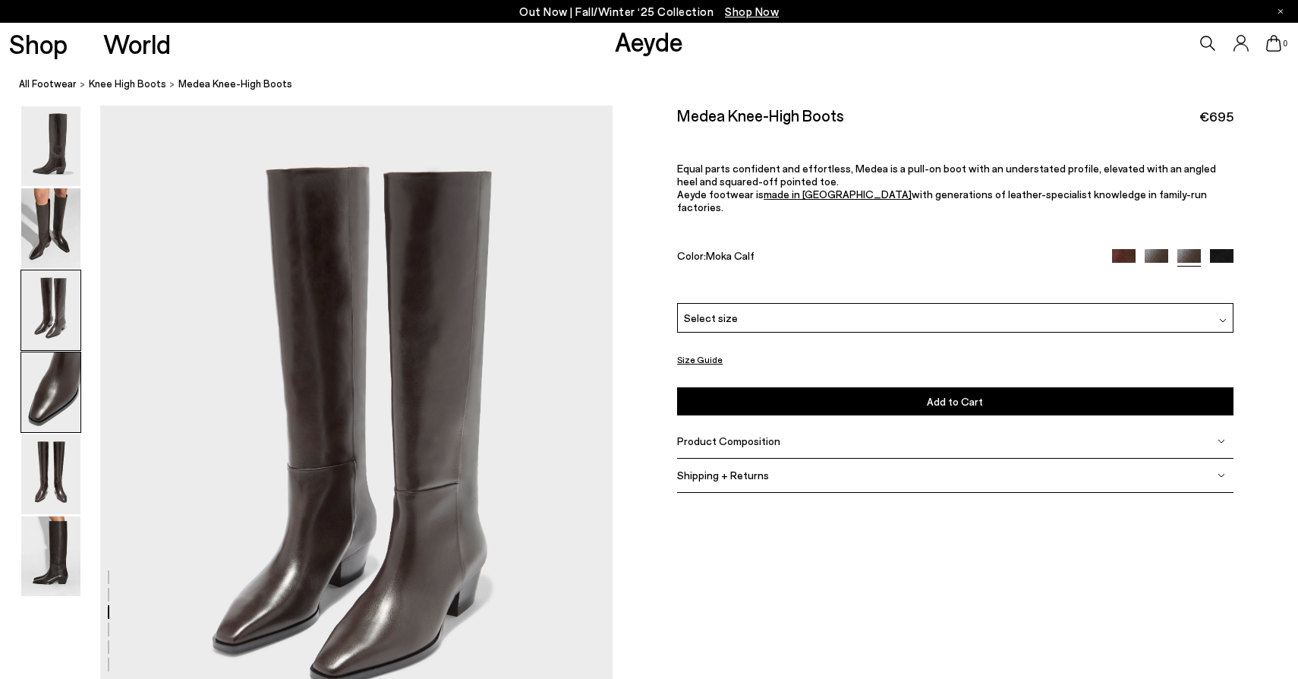
click at [64, 355] on img at bounding box center [50, 392] width 59 height 80
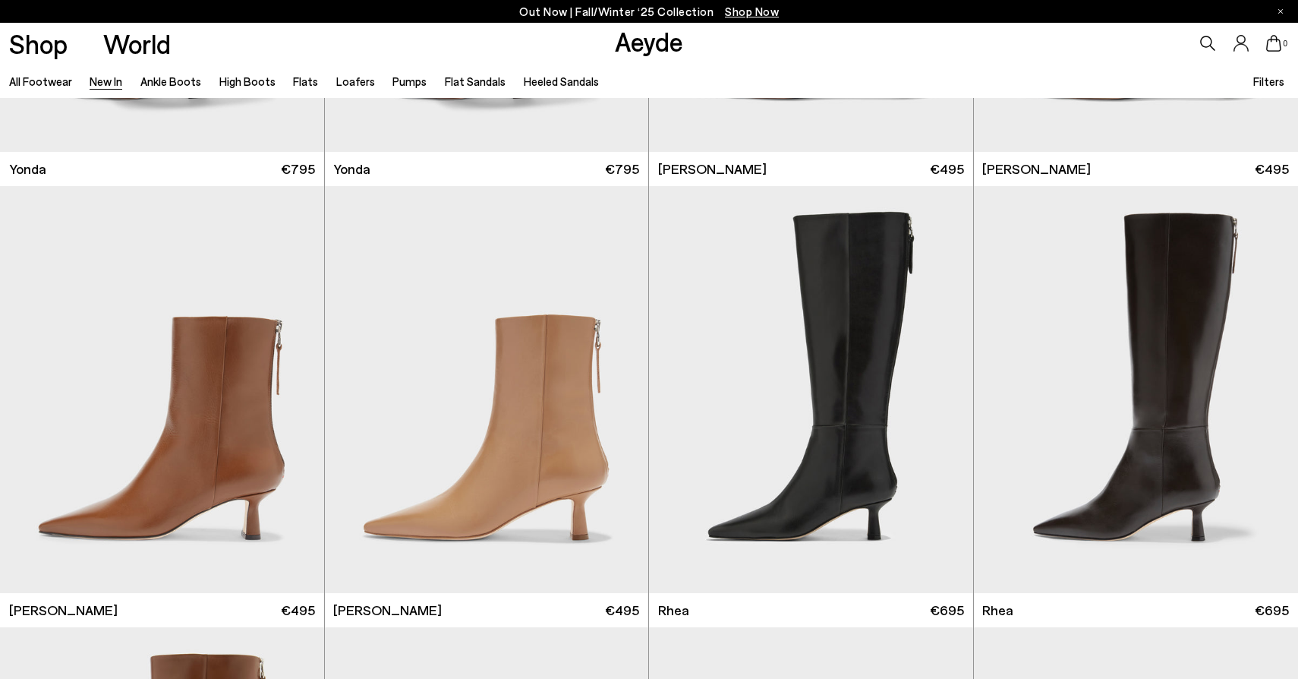
scroll to position [3067, 0]
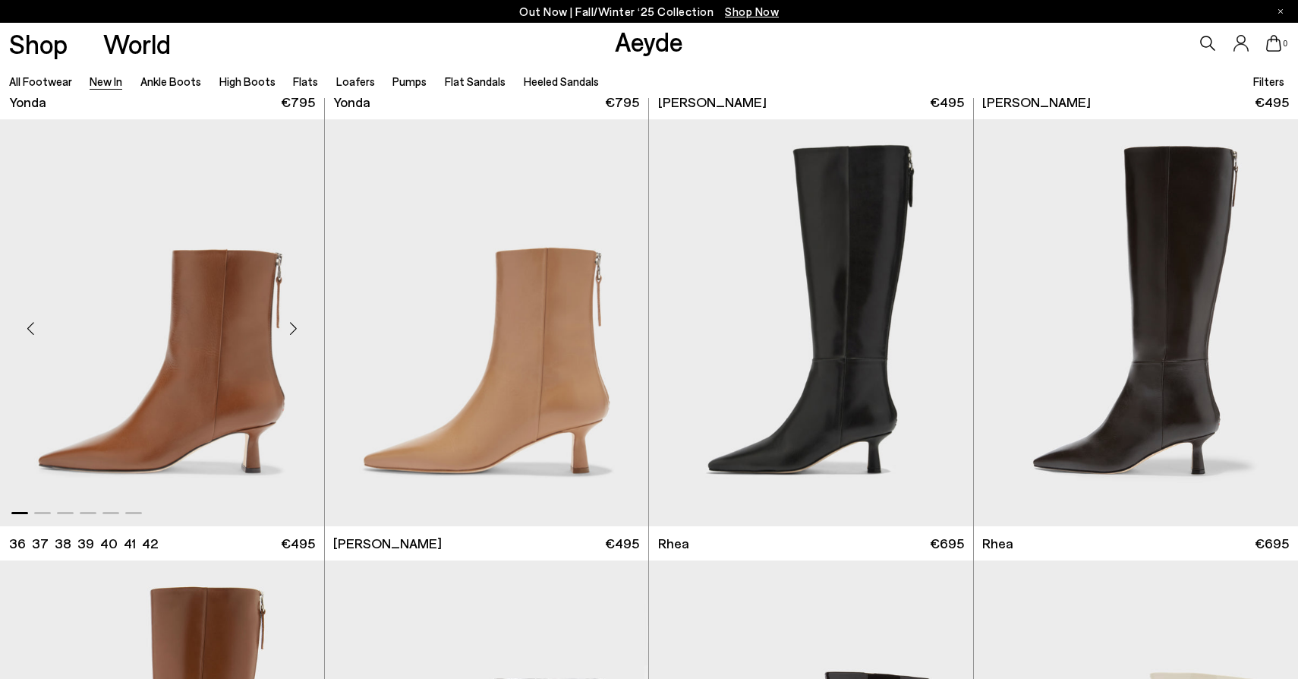
click at [298, 330] on div "Next slide" at bounding box center [294, 329] width 46 height 46
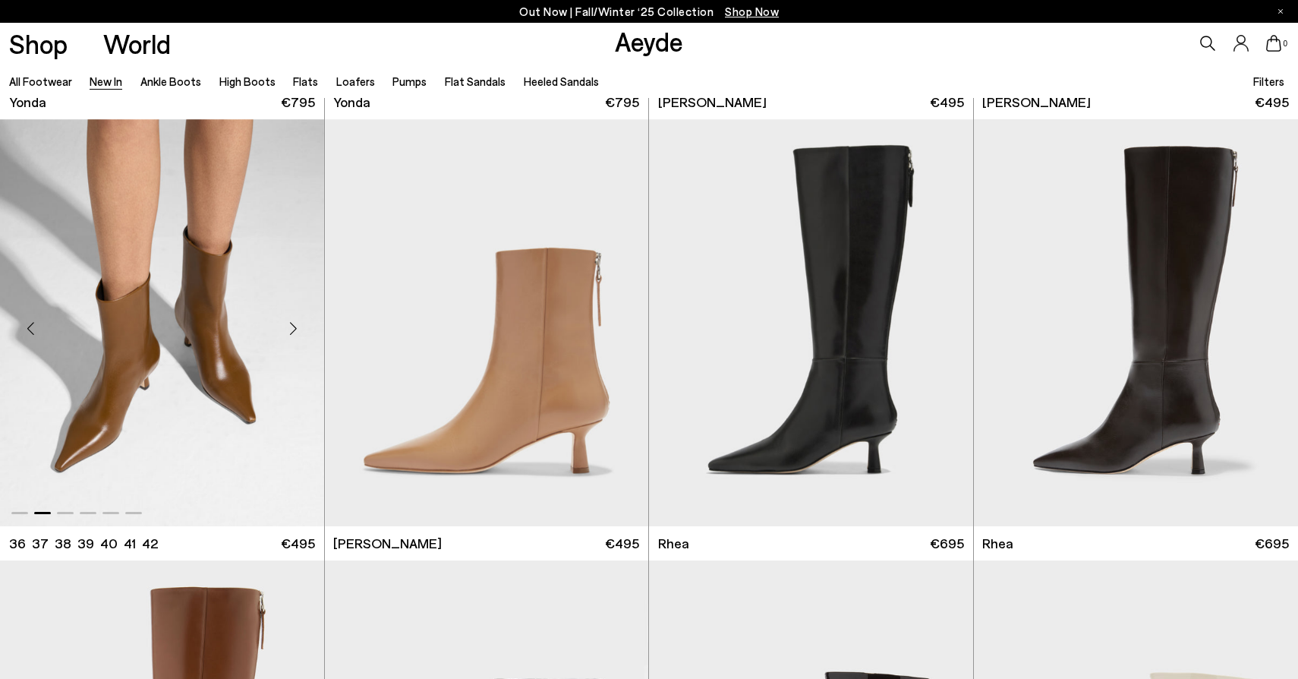
click at [298, 330] on div "Next slide" at bounding box center [294, 329] width 46 height 46
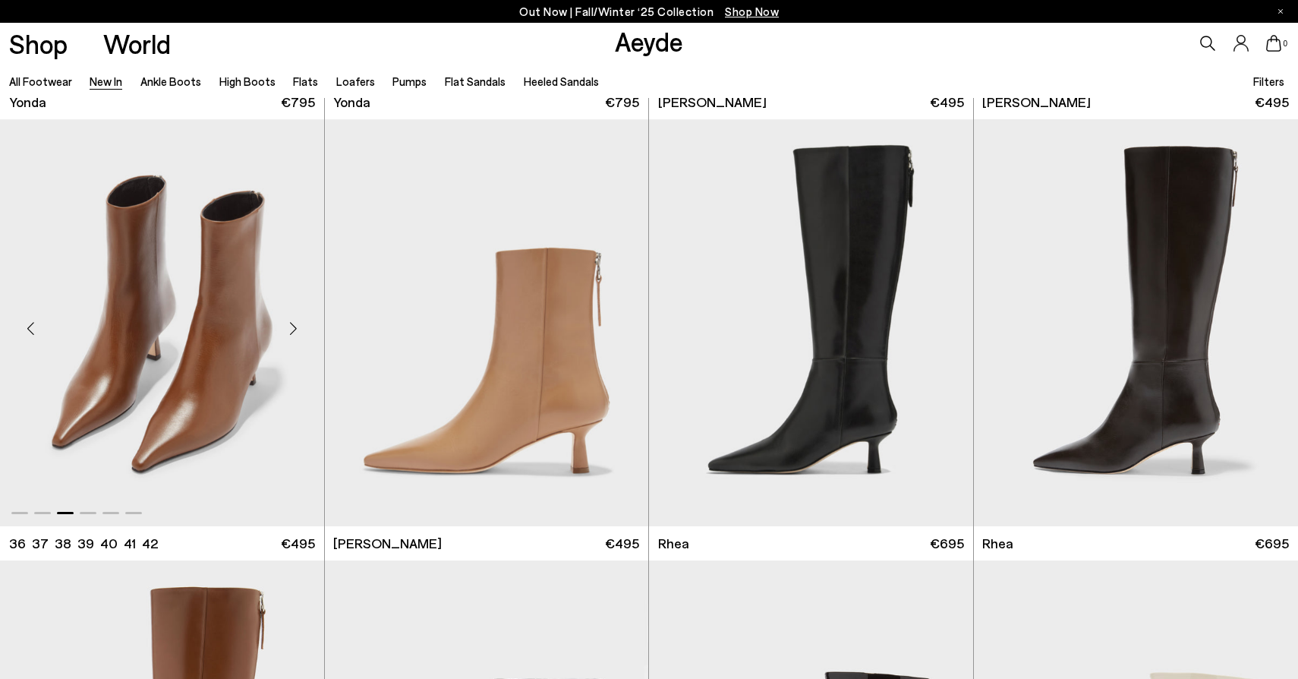
click at [298, 330] on div "Next slide" at bounding box center [294, 329] width 46 height 46
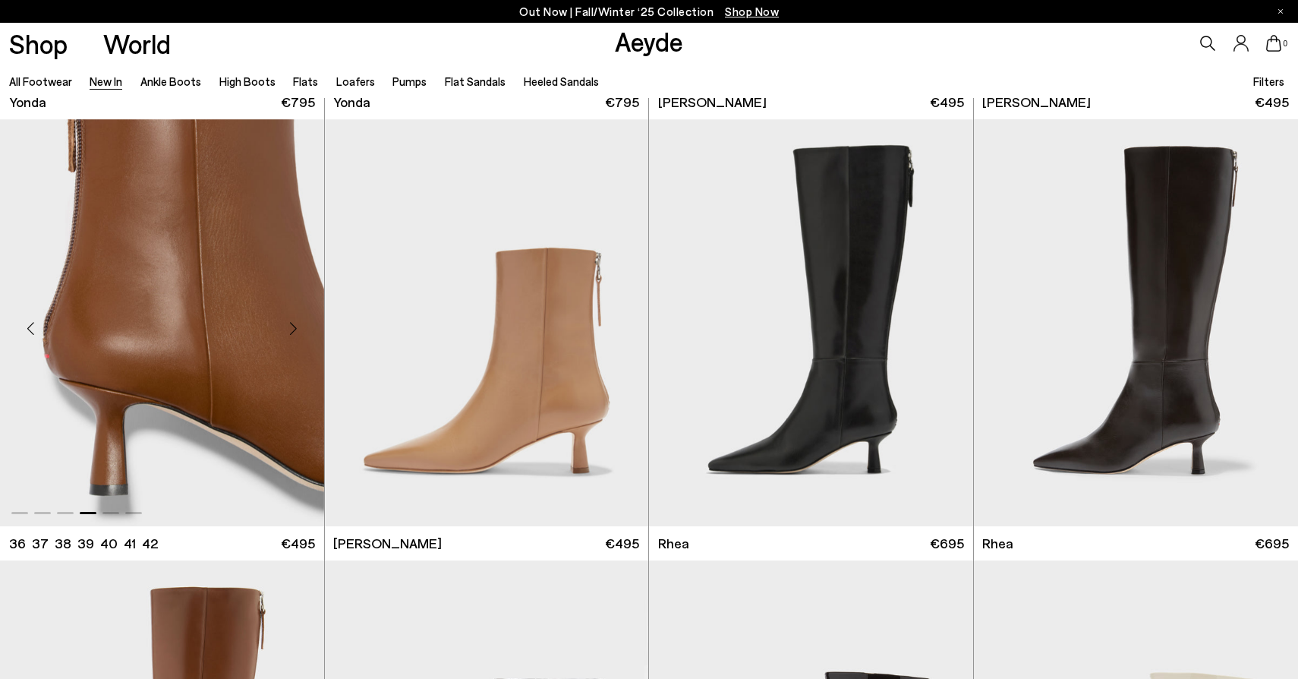
click at [298, 330] on div "Next slide" at bounding box center [294, 329] width 46 height 46
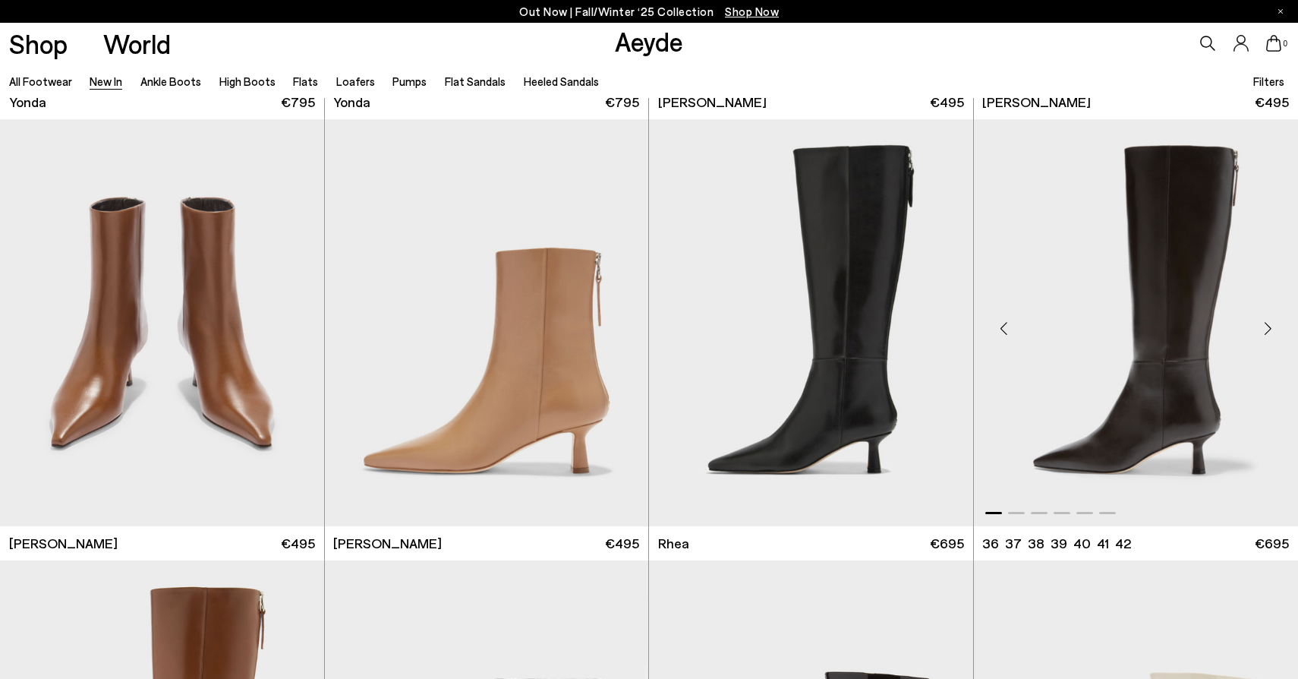
click at [1002, 329] on div "Previous slide" at bounding box center [1004, 329] width 46 height 46
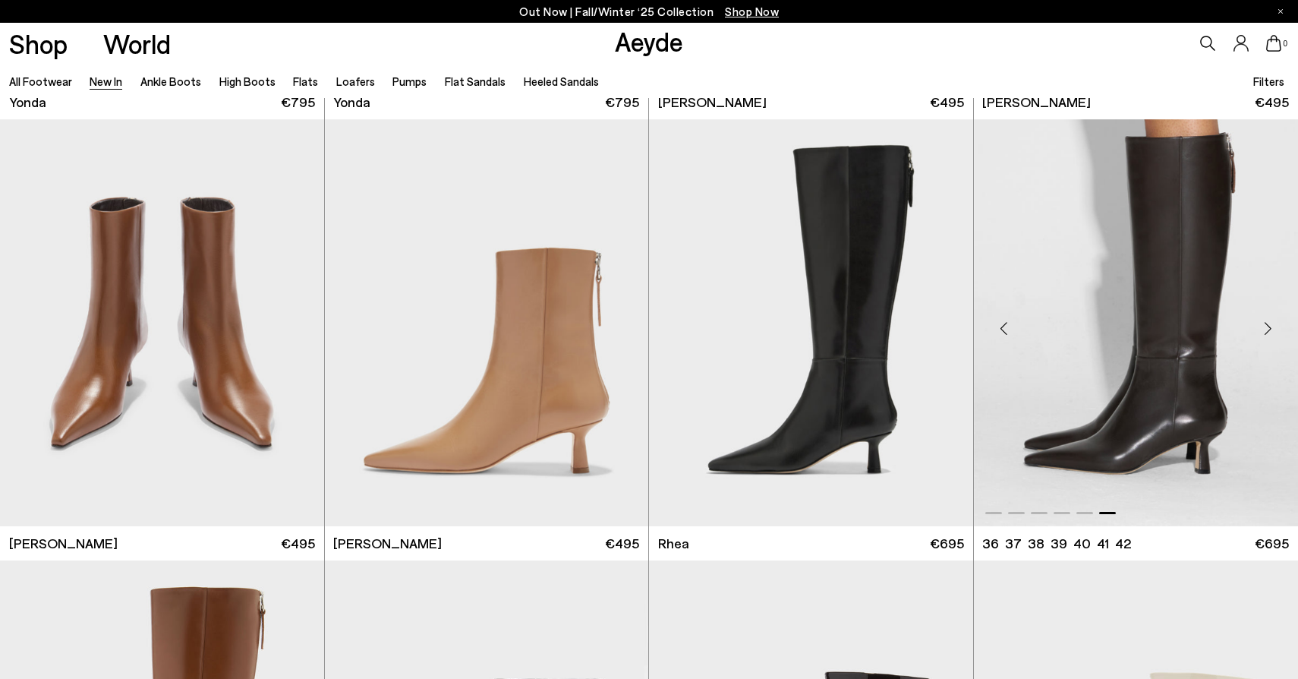
click at [1002, 329] on div "Previous slide" at bounding box center [1004, 329] width 46 height 46
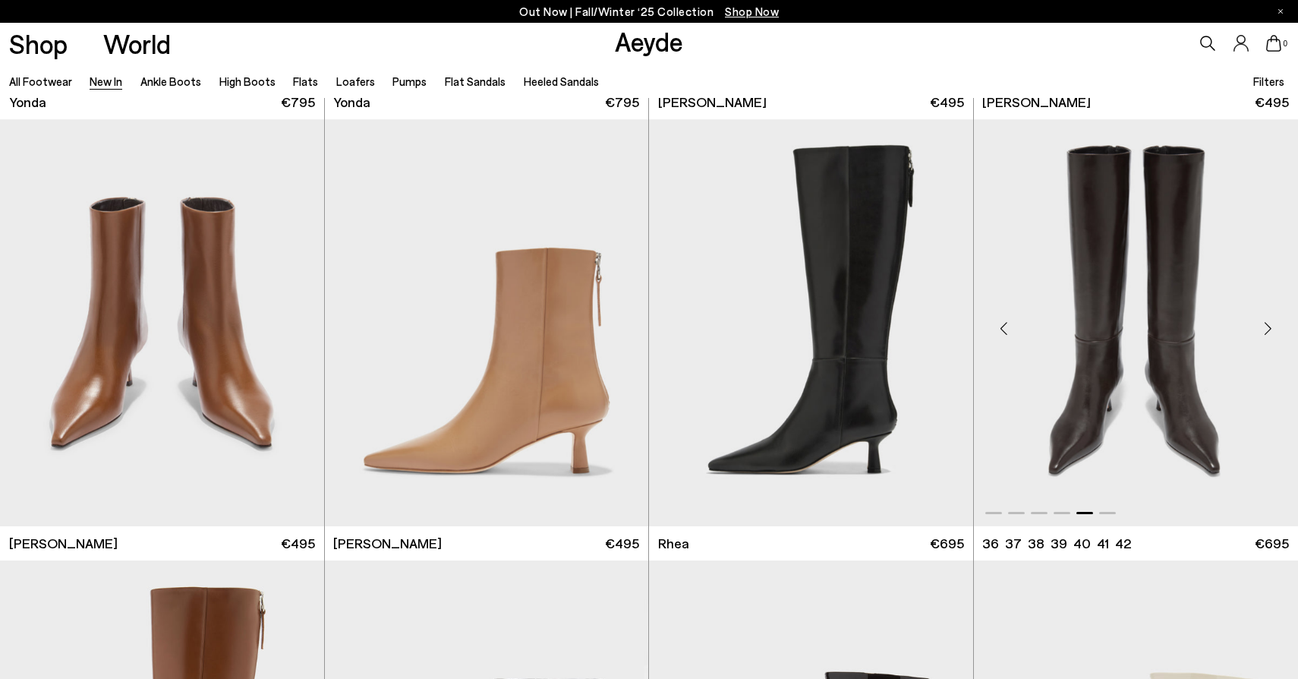
click at [1002, 329] on div "Previous slide" at bounding box center [1004, 329] width 46 height 46
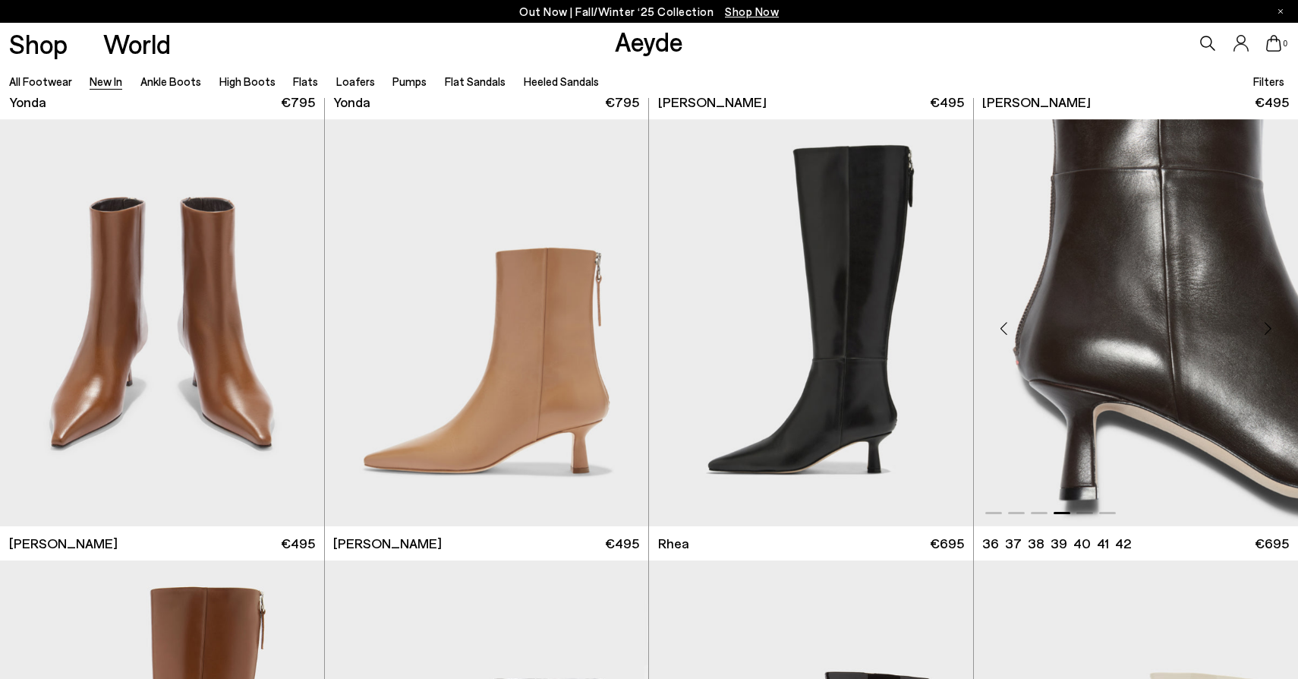
click at [1002, 329] on div "Previous slide" at bounding box center [1004, 329] width 46 height 46
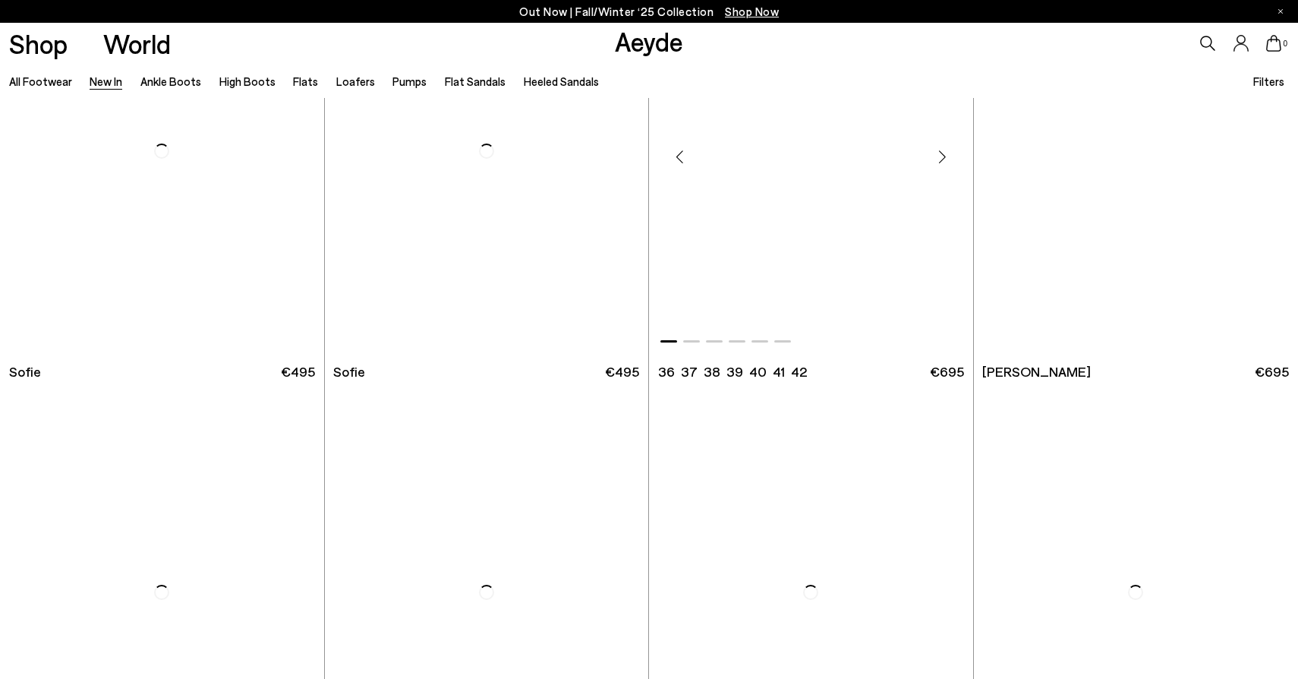
scroll to position [6202, 0]
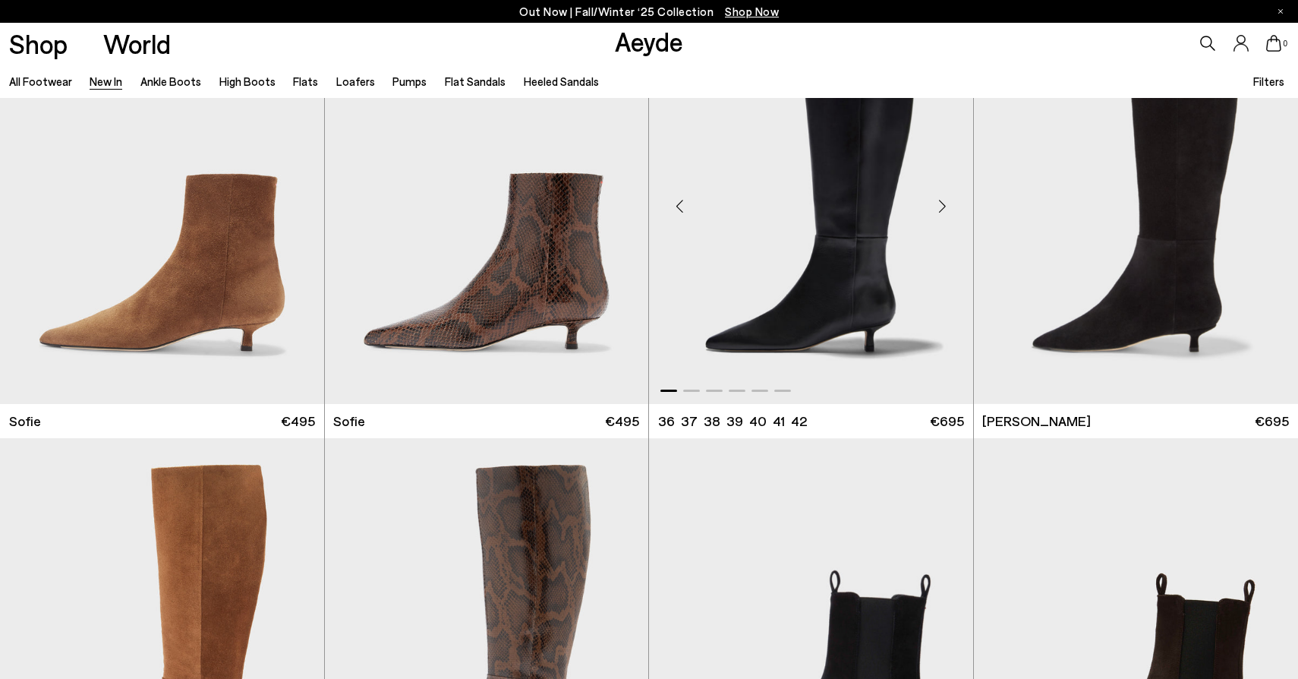
scroll to position [5769, 0]
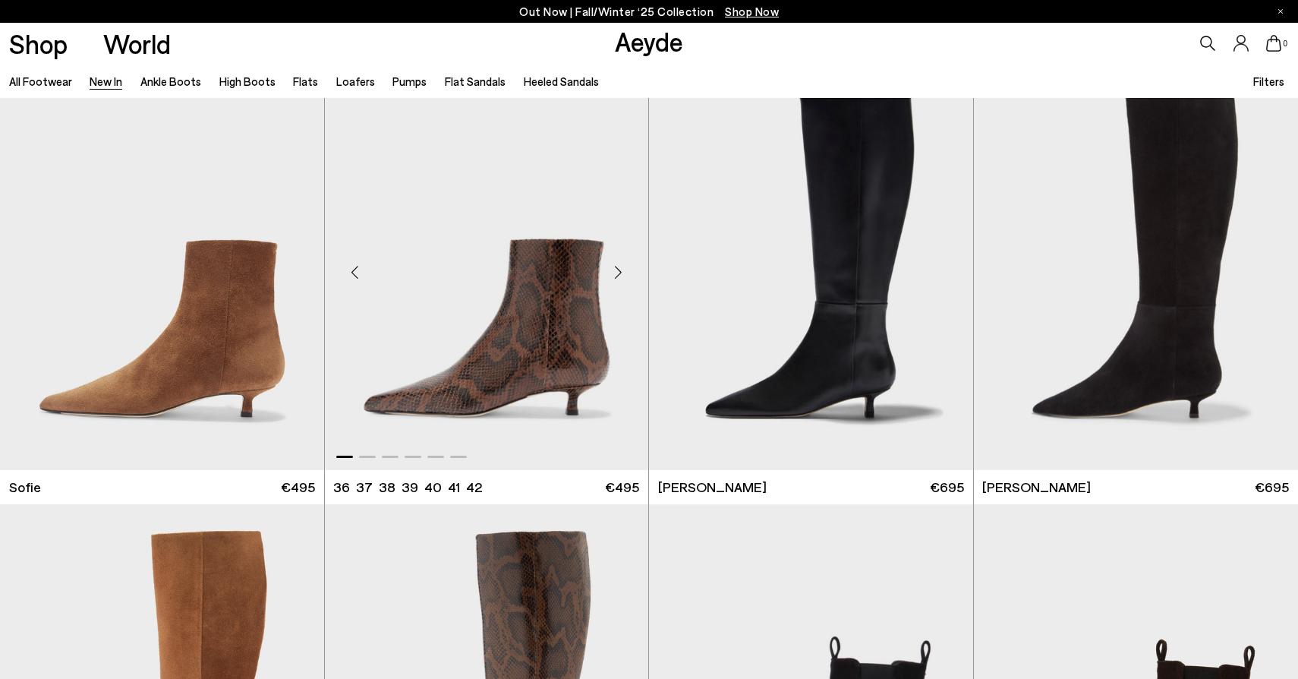
click at [619, 269] on div "Next slide" at bounding box center [618, 273] width 46 height 46
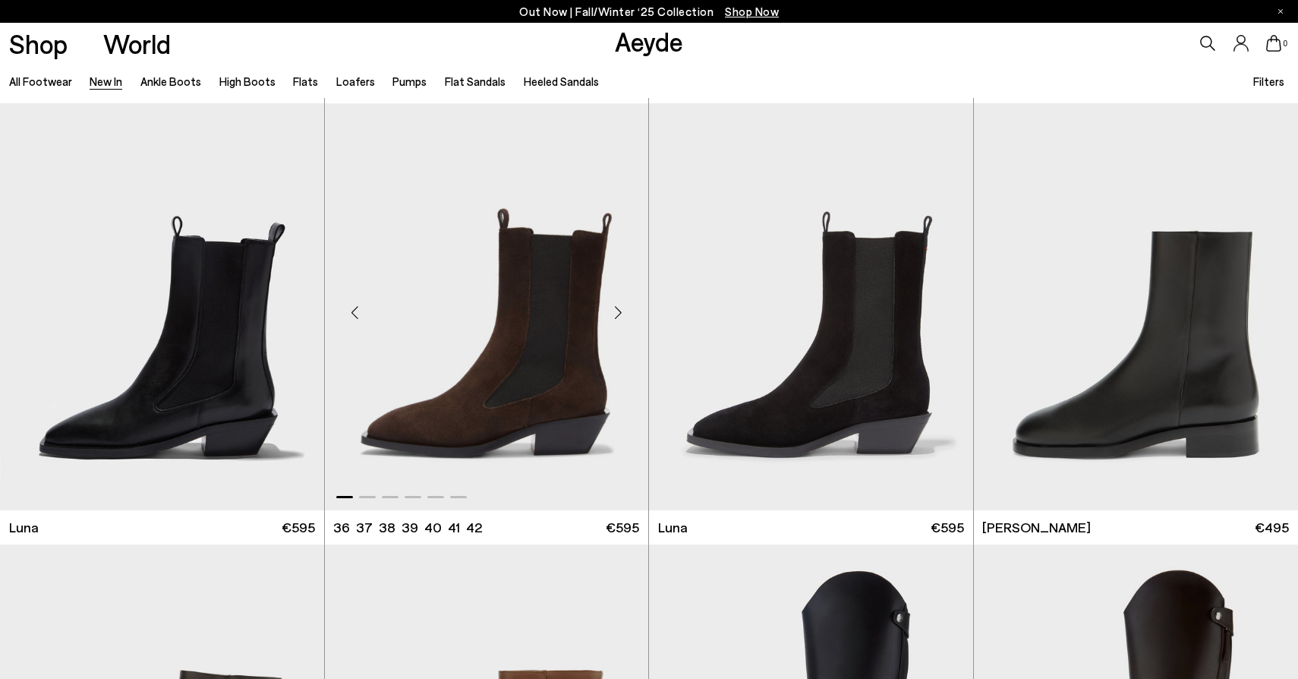
scroll to position [6968, 0]
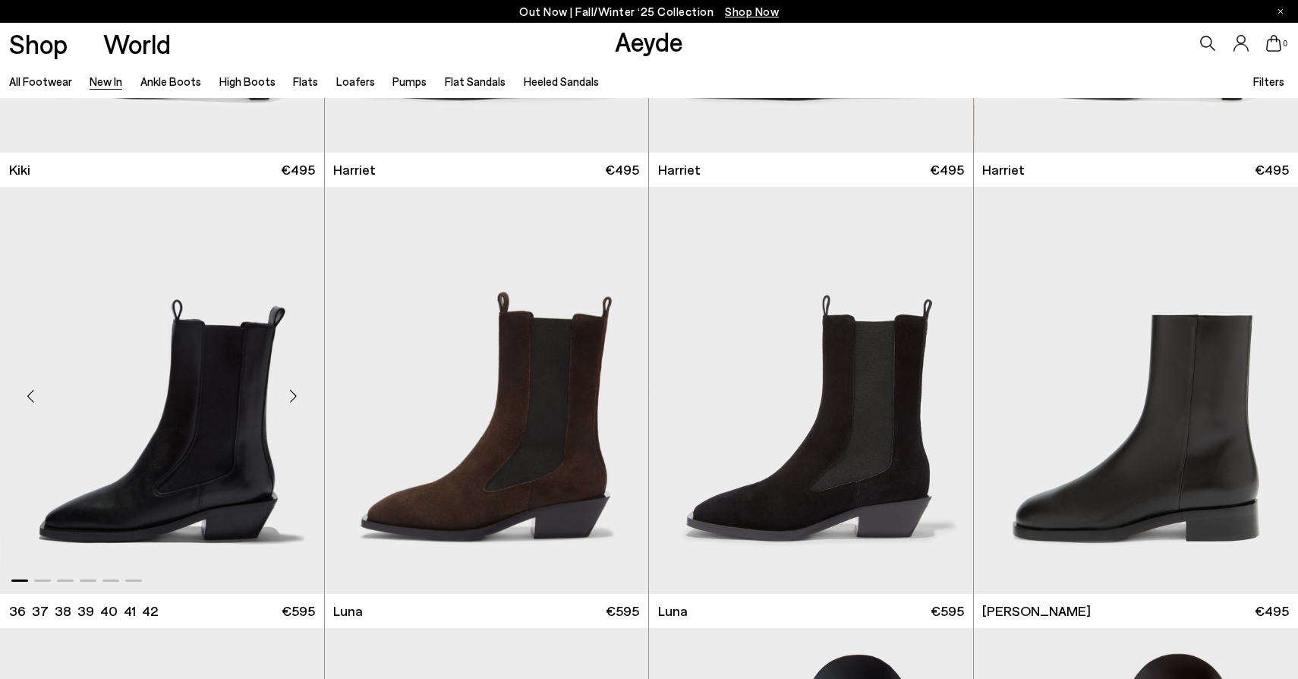
click at [291, 391] on div "Next slide" at bounding box center [294, 396] width 46 height 46
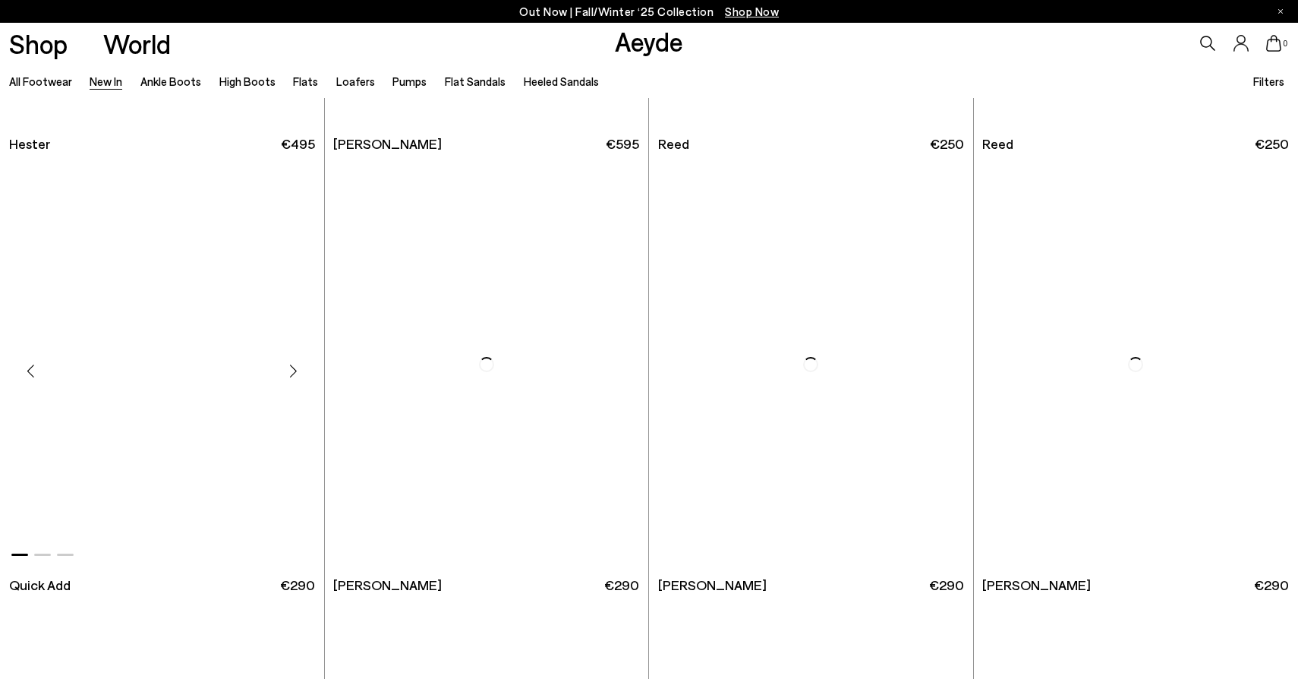
scroll to position [10961, 0]
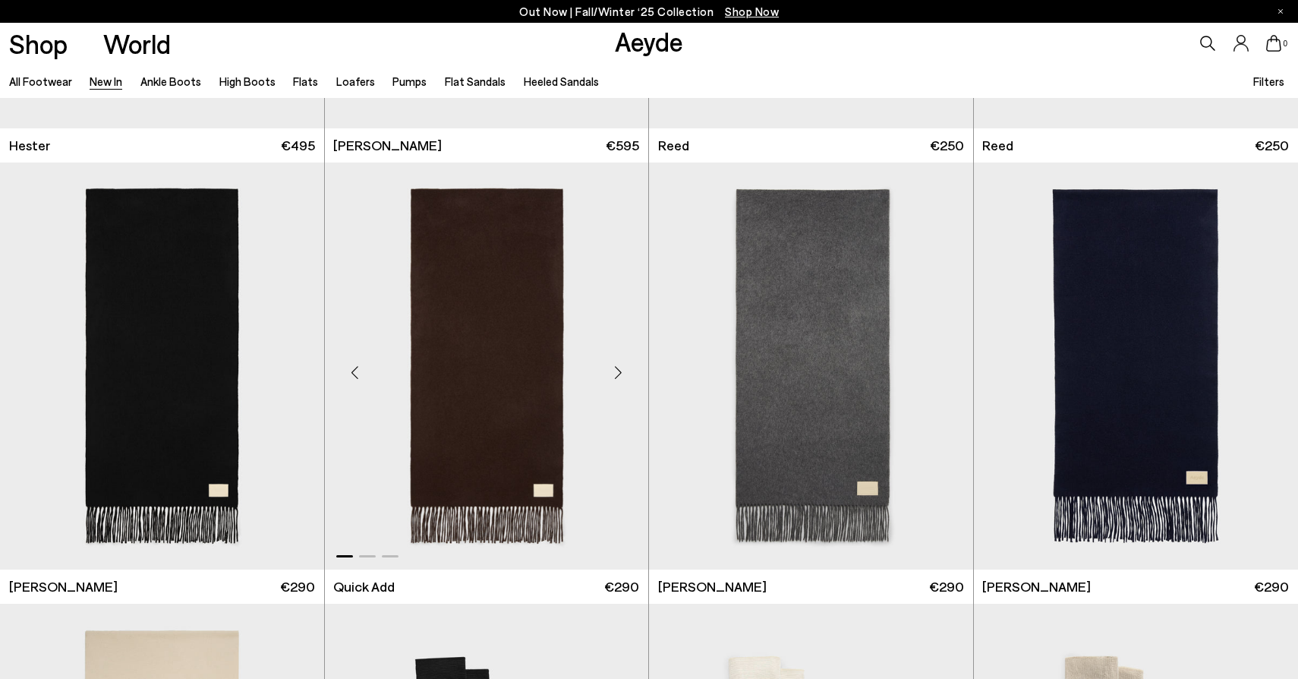
click at [616, 373] on div "Next slide" at bounding box center [618, 372] width 46 height 46
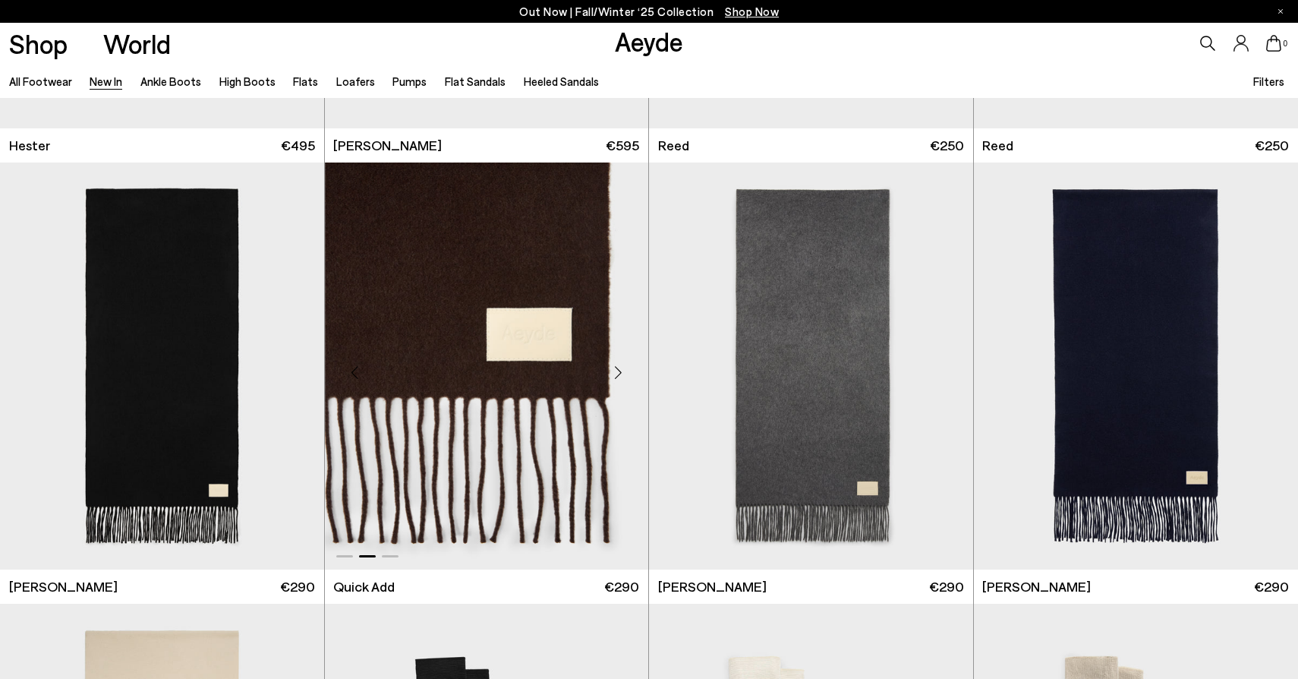
click at [616, 373] on div "Next slide" at bounding box center [618, 372] width 46 height 46
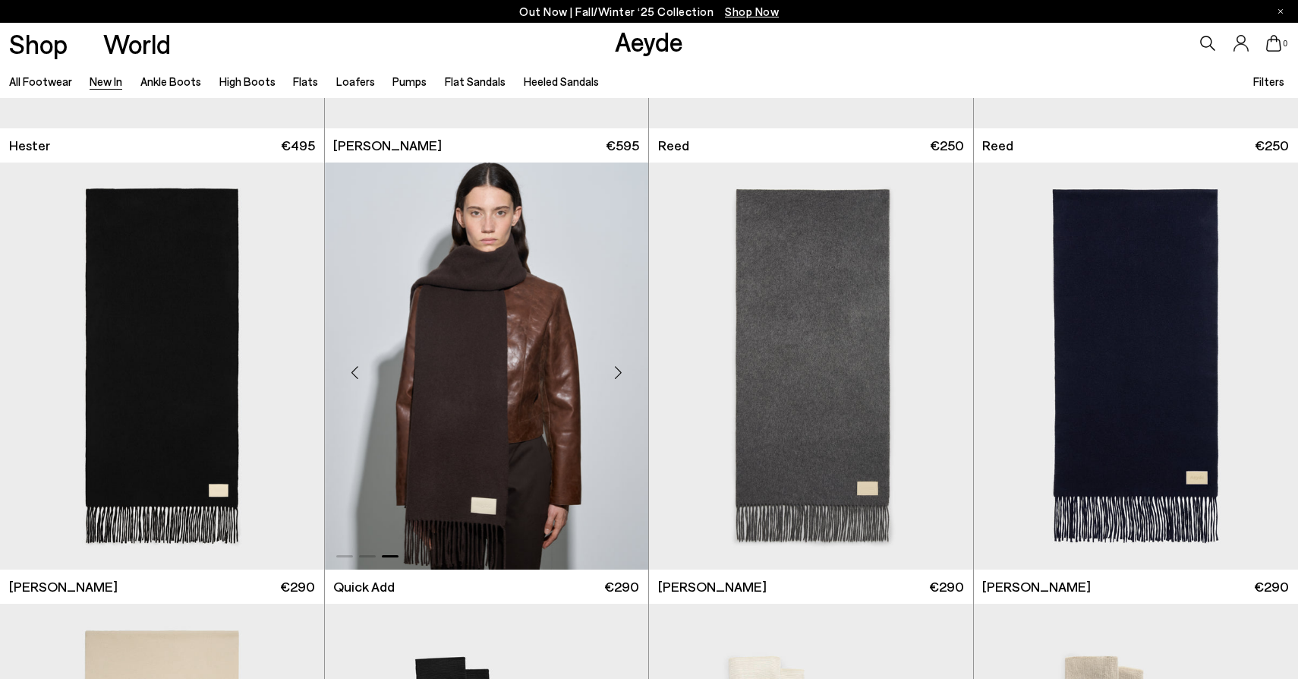
click at [616, 373] on div "Next slide" at bounding box center [618, 372] width 46 height 46
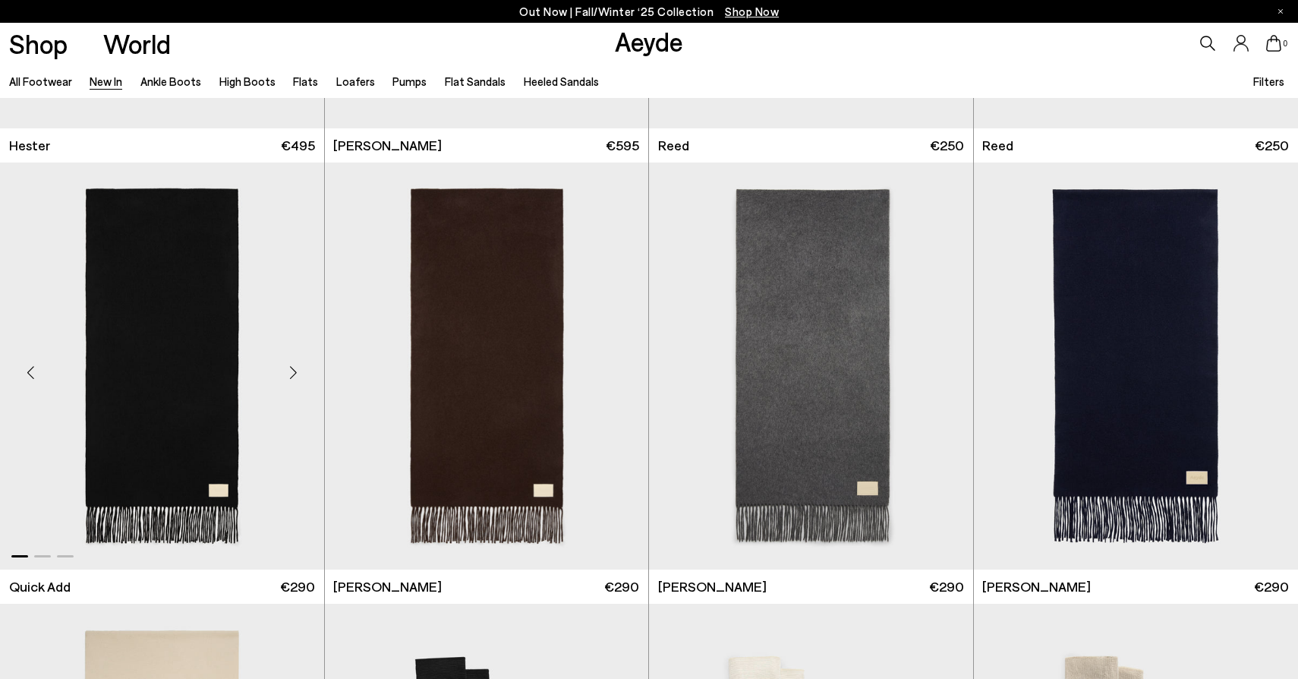
click at [289, 366] on div "Next slide" at bounding box center [294, 372] width 46 height 46
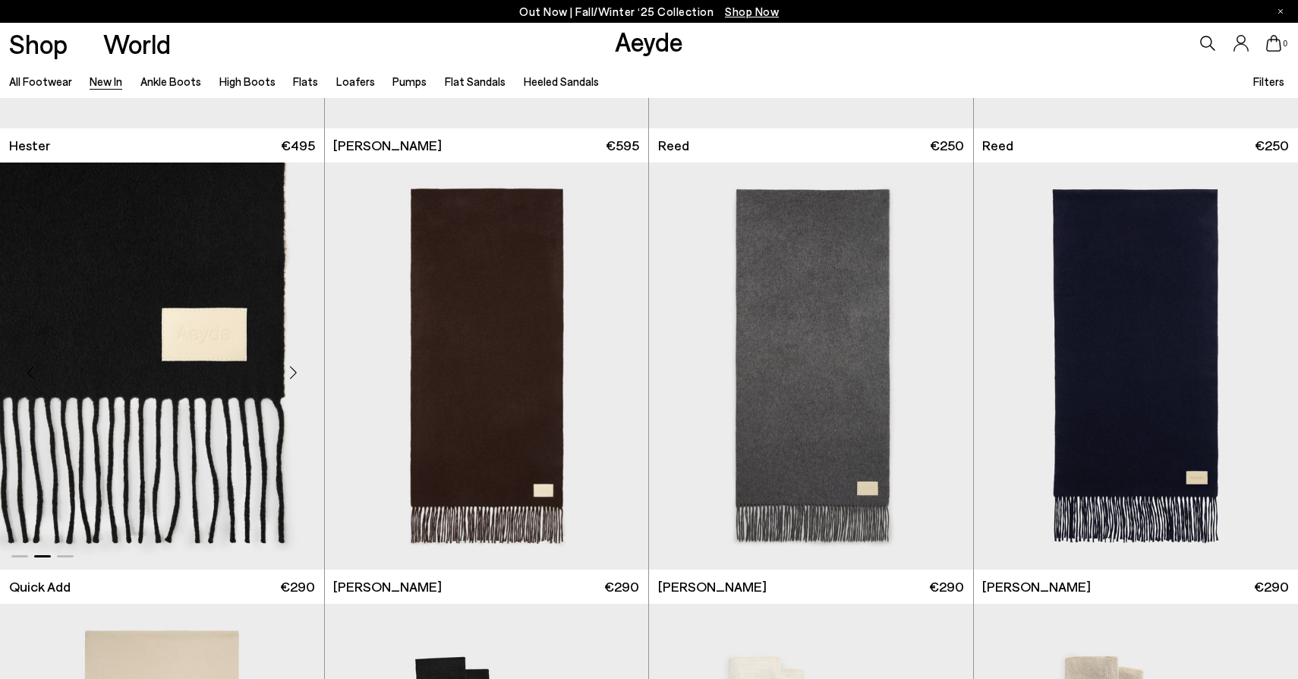
click at [289, 364] on div "Next slide" at bounding box center [294, 372] width 46 height 46
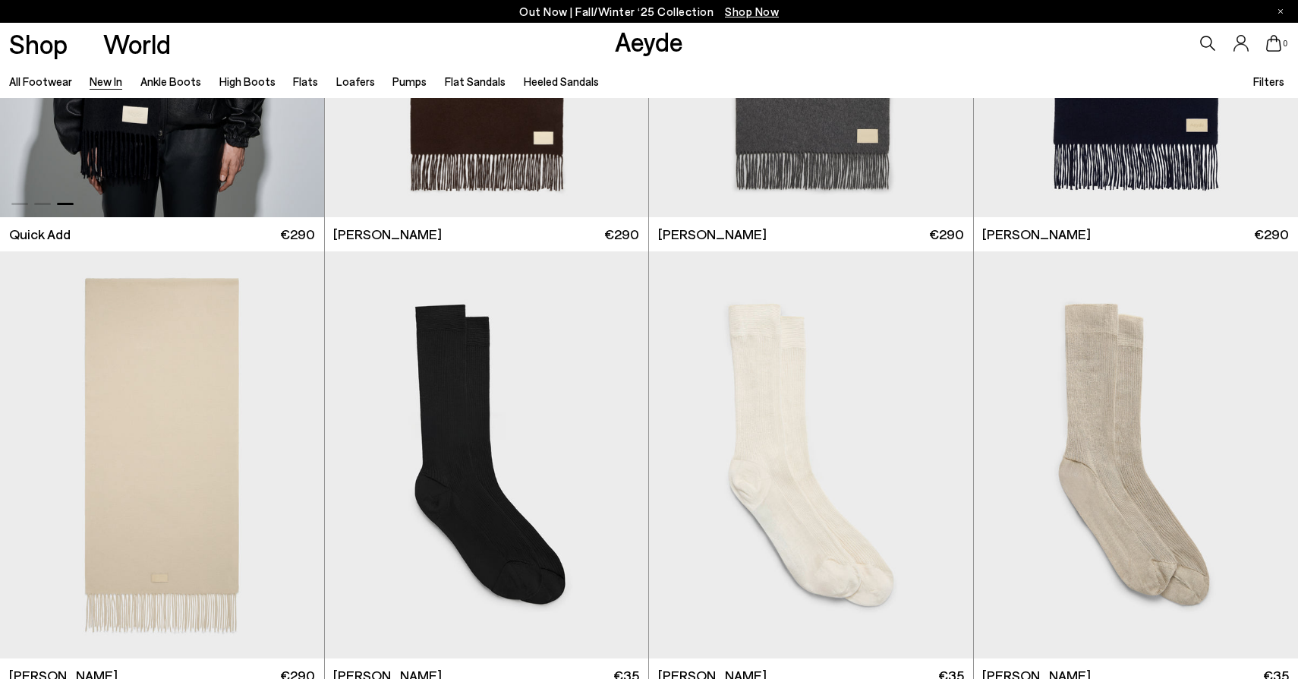
scroll to position [11492, 0]
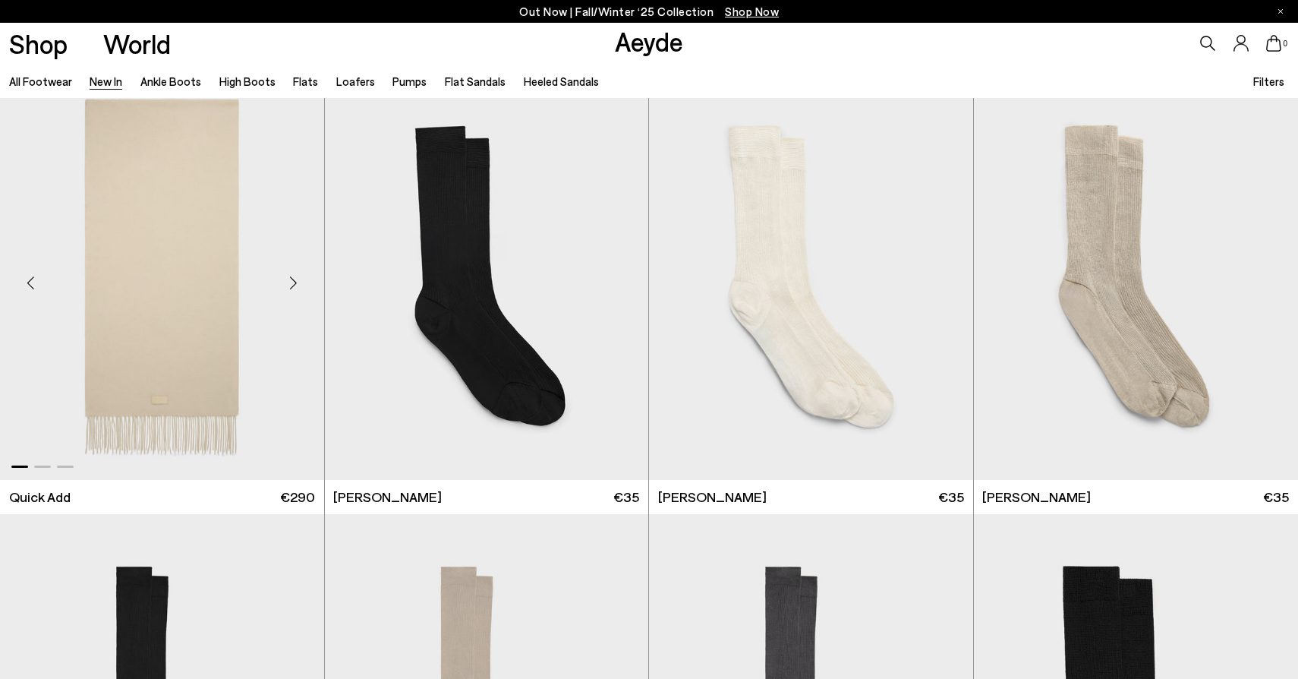
click at [290, 285] on div "Next slide" at bounding box center [294, 283] width 46 height 46
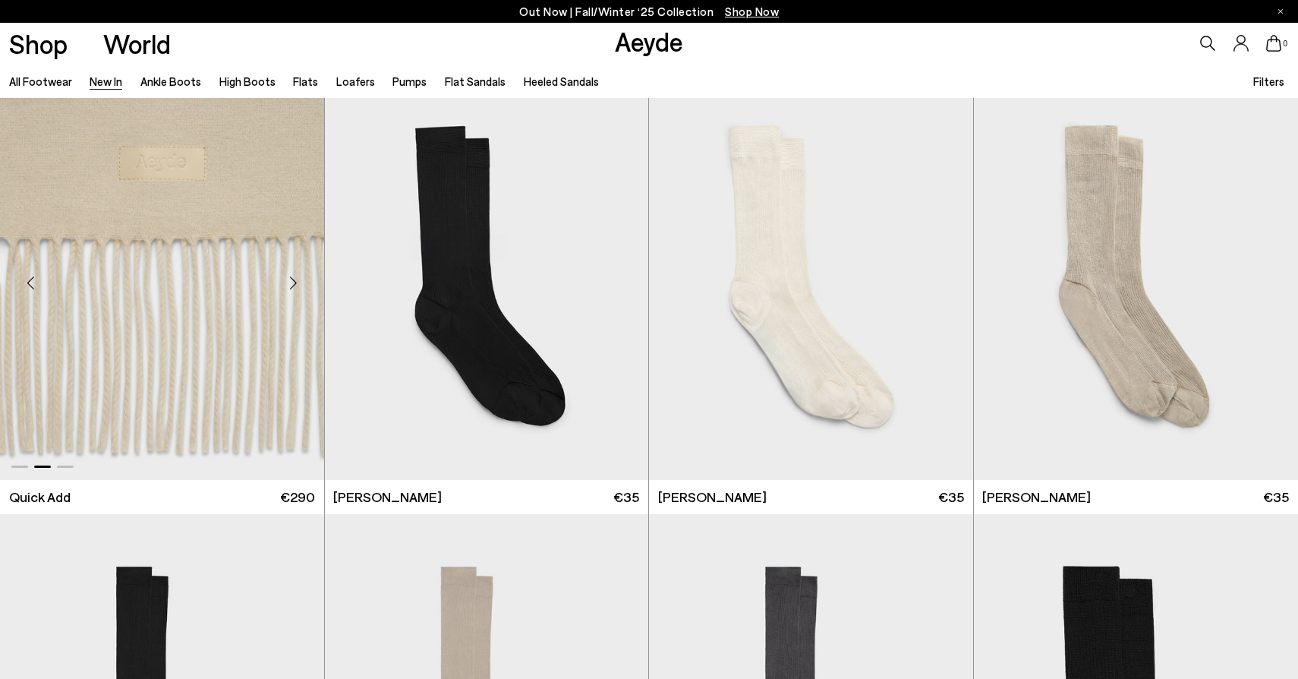
click at [290, 285] on div "Next slide" at bounding box center [294, 283] width 46 height 46
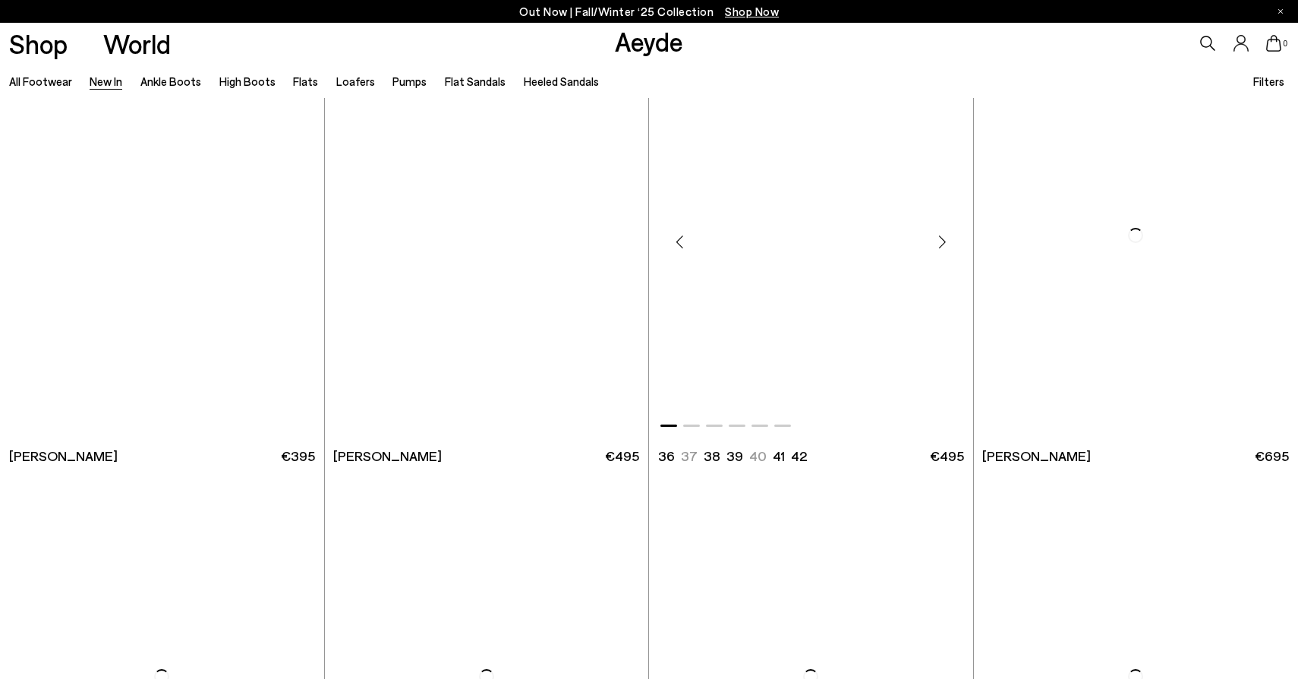
scroll to position [13670, 0]
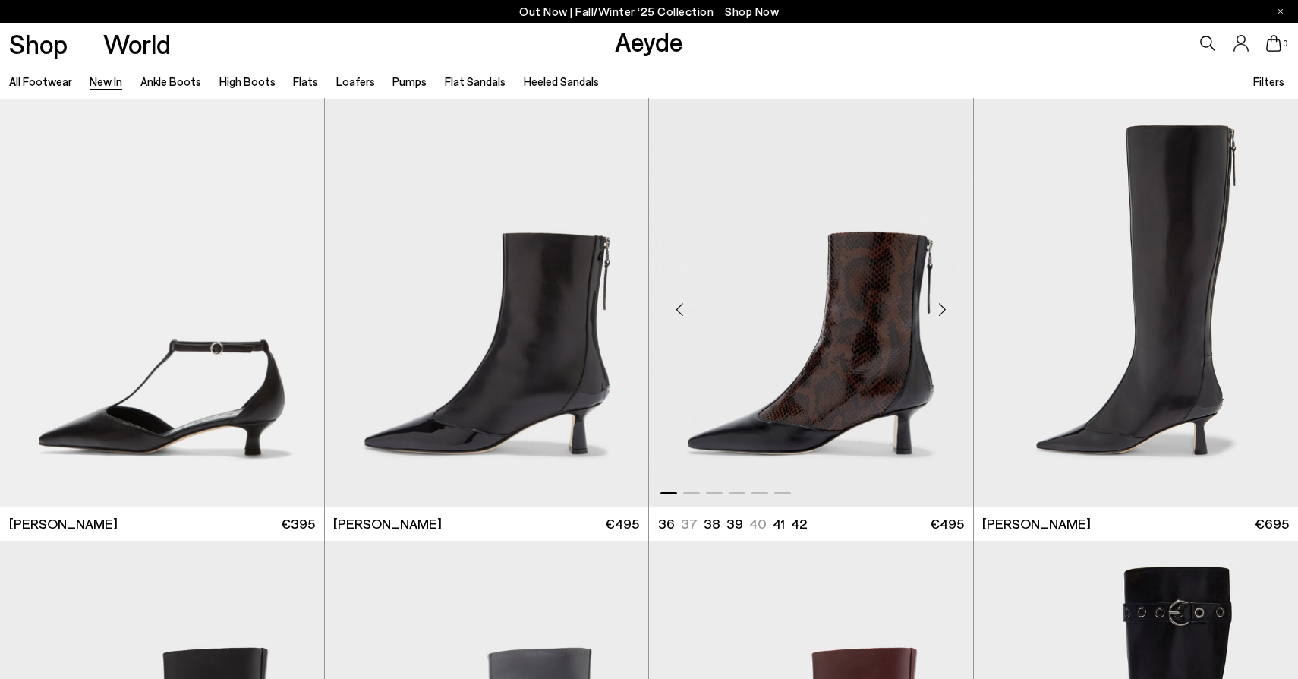
click at [940, 307] on div "Next slide" at bounding box center [943, 309] width 46 height 46
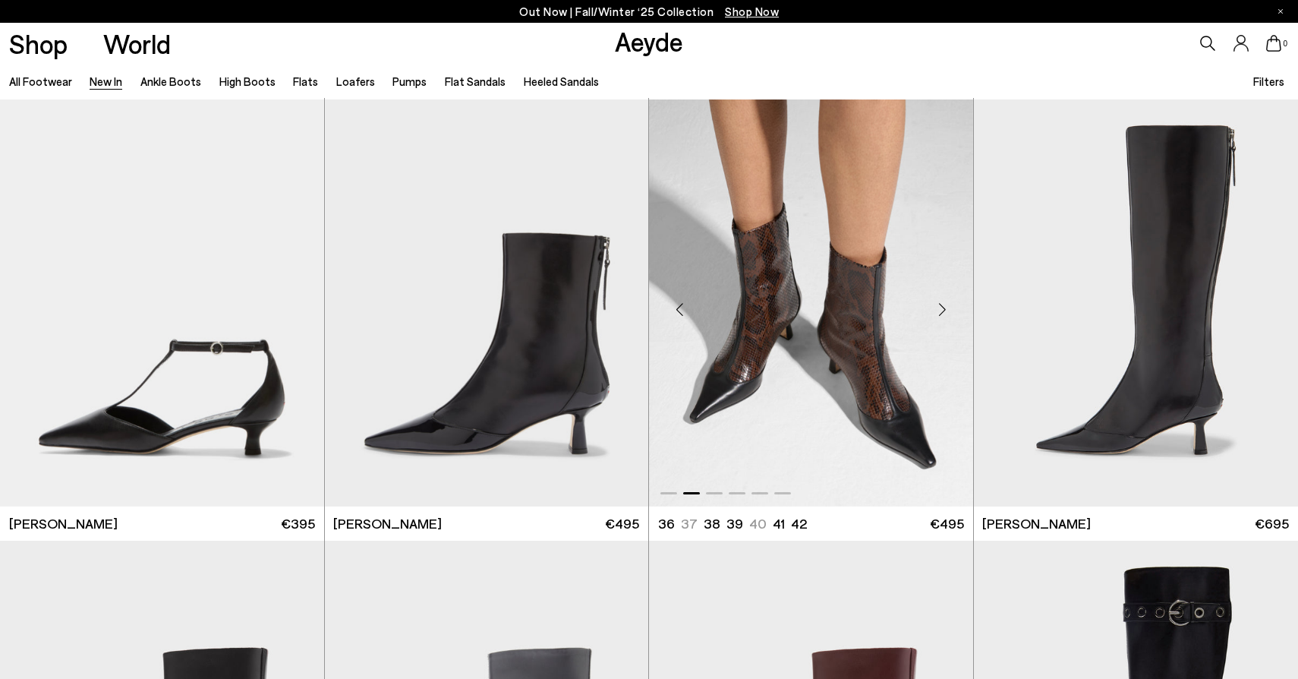
click at [940, 307] on div "Next slide" at bounding box center [943, 309] width 46 height 46
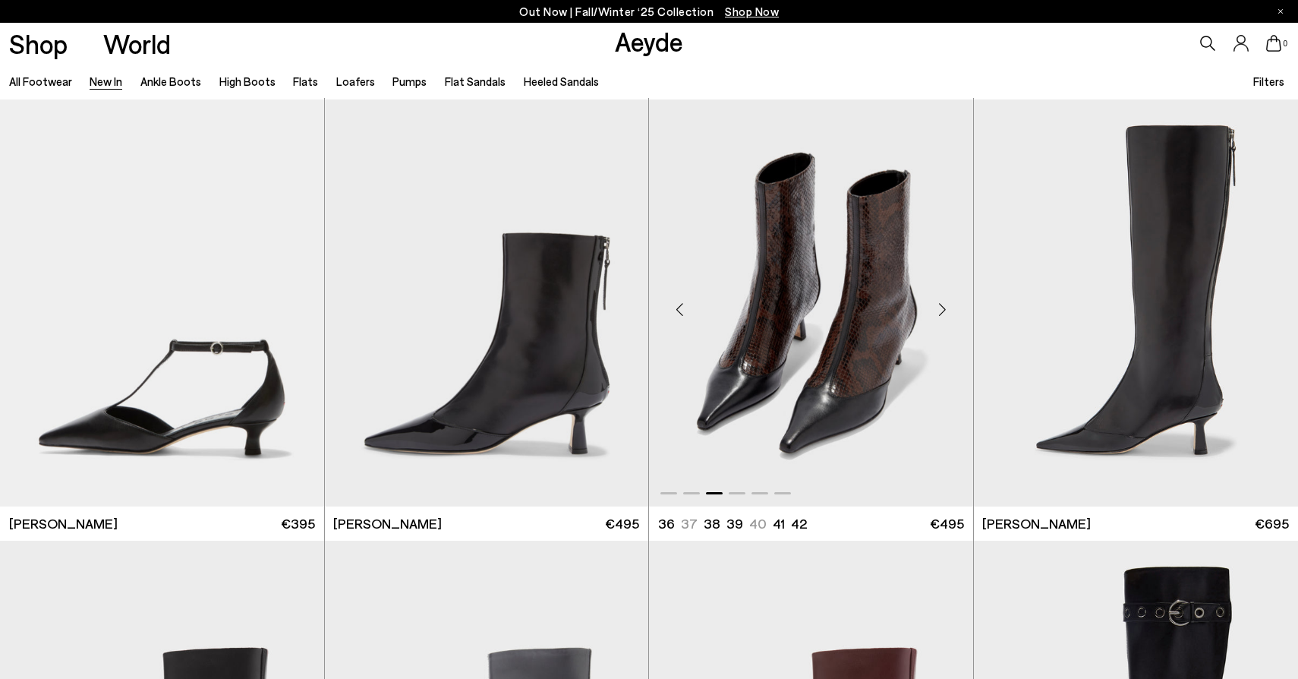
click at [940, 307] on div "Next slide" at bounding box center [943, 309] width 46 height 46
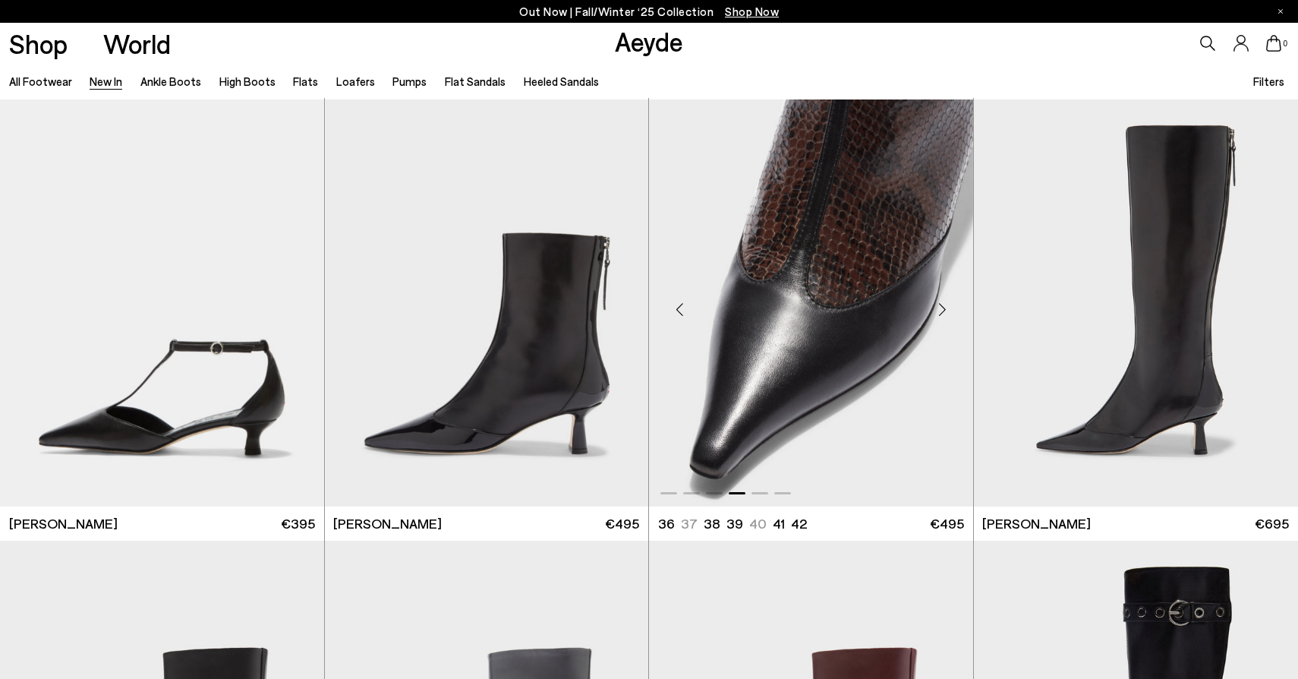
click at [940, 307] on div "Next slide" at bounding box center [943, 309] width 46 height 46
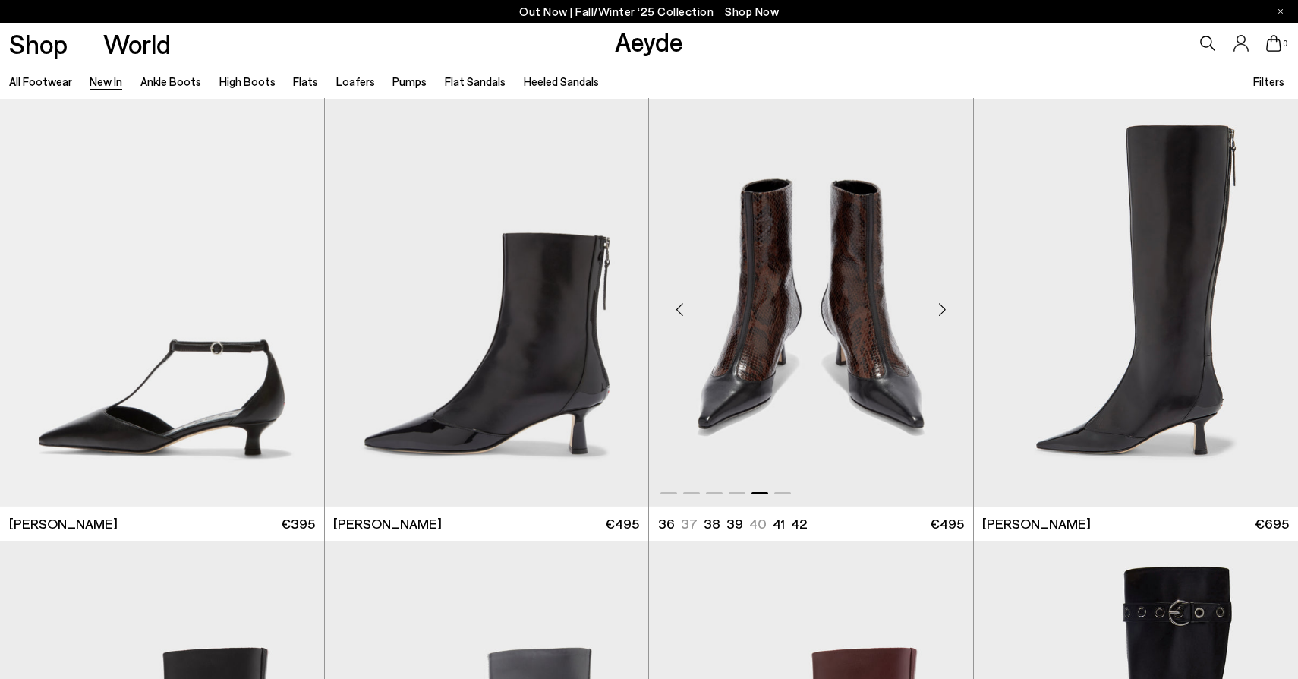
click at [940, 307] on div "Next slide" at bounding box center [943, 309] width 46 height 46
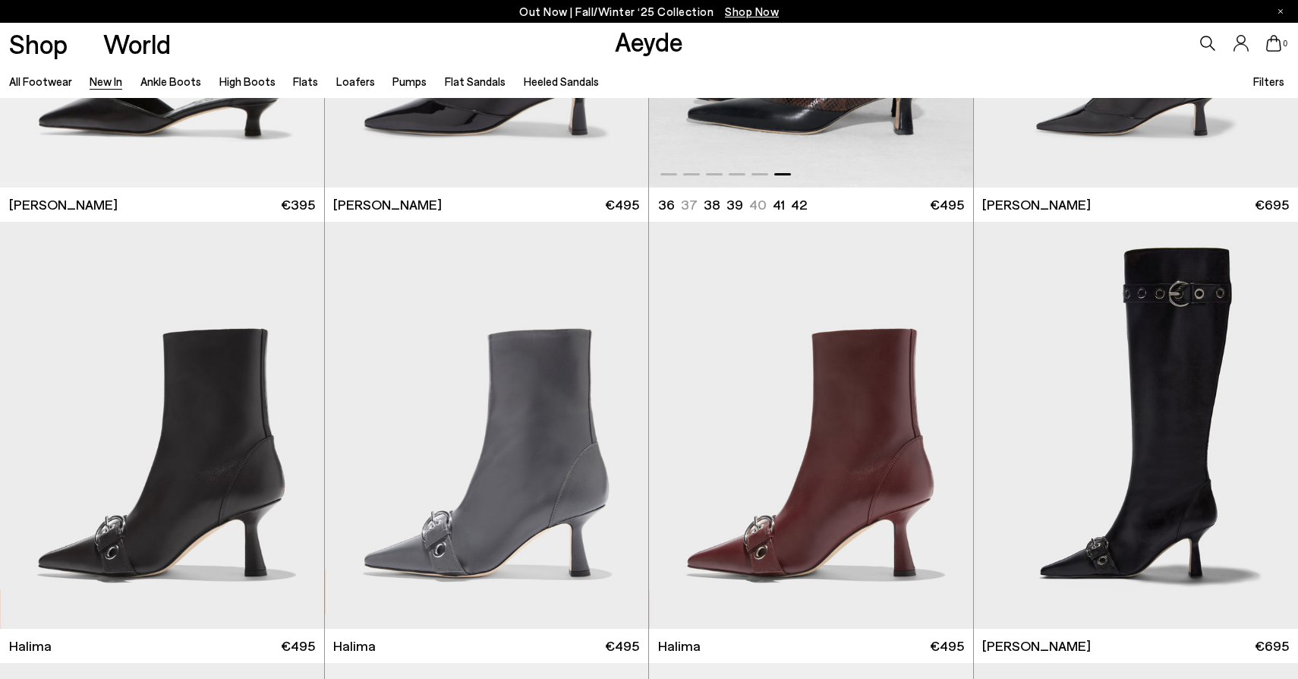
scroll to position [14033, 0]
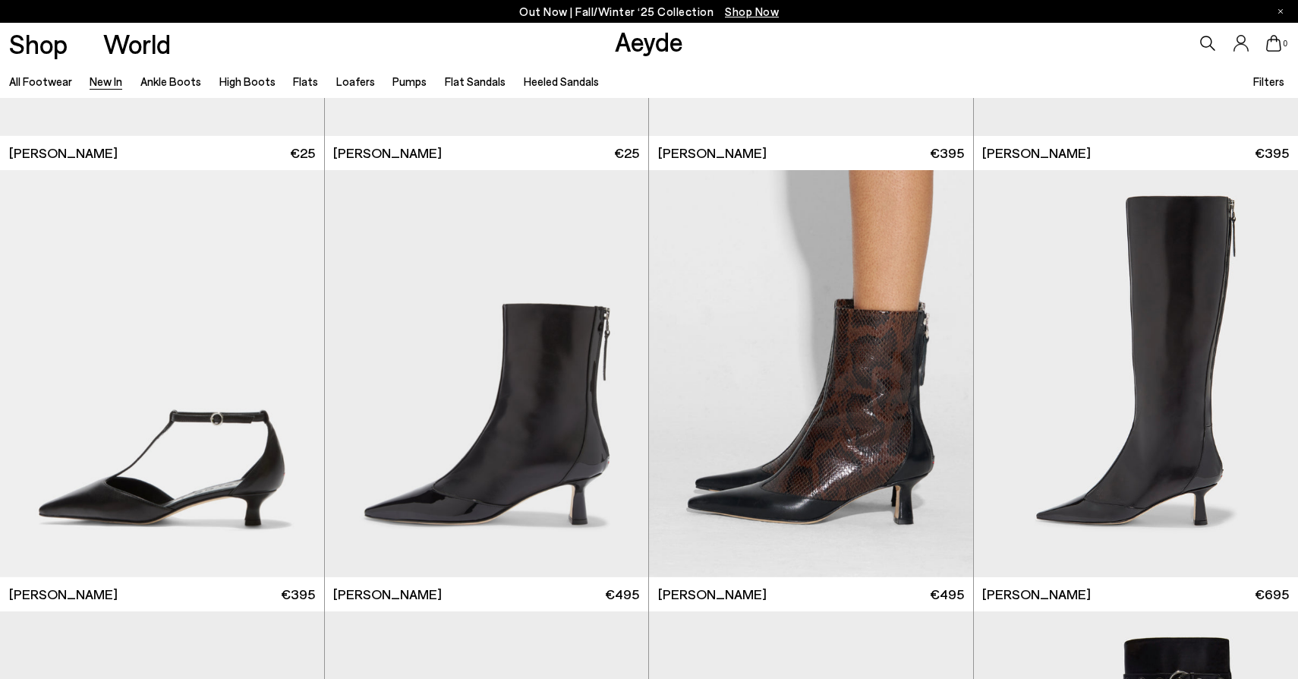
scroll to position [13571, 0]
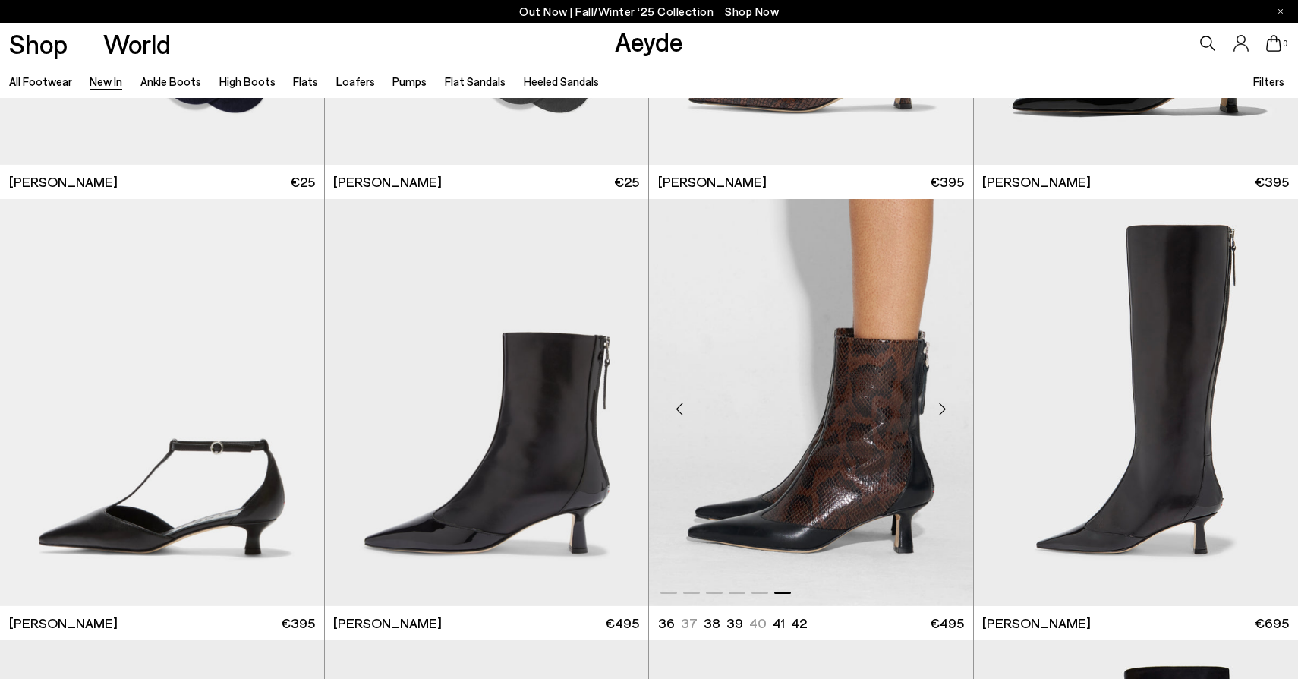
click at [943, 407] on div "Next slide" at bounding box center [943, 409] width 46 height 46
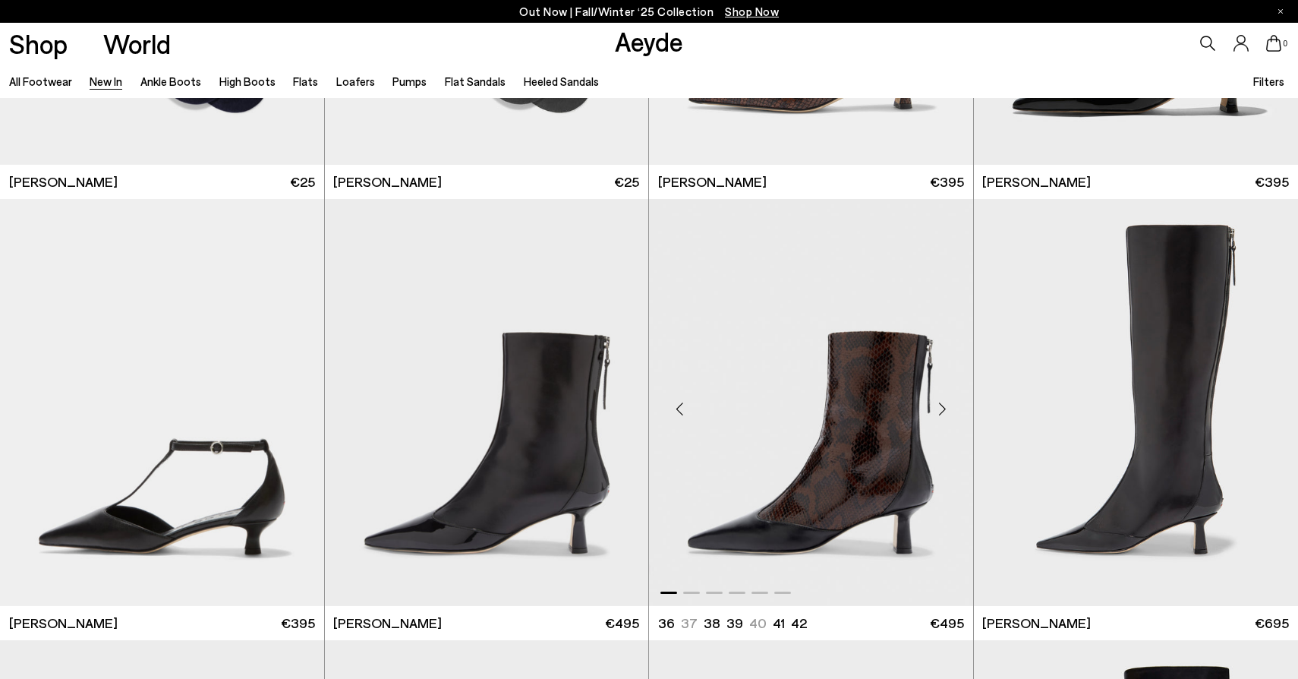
click at [943, 407] on div "Next slide" at bounding box center [943, 409] width 46 height 46
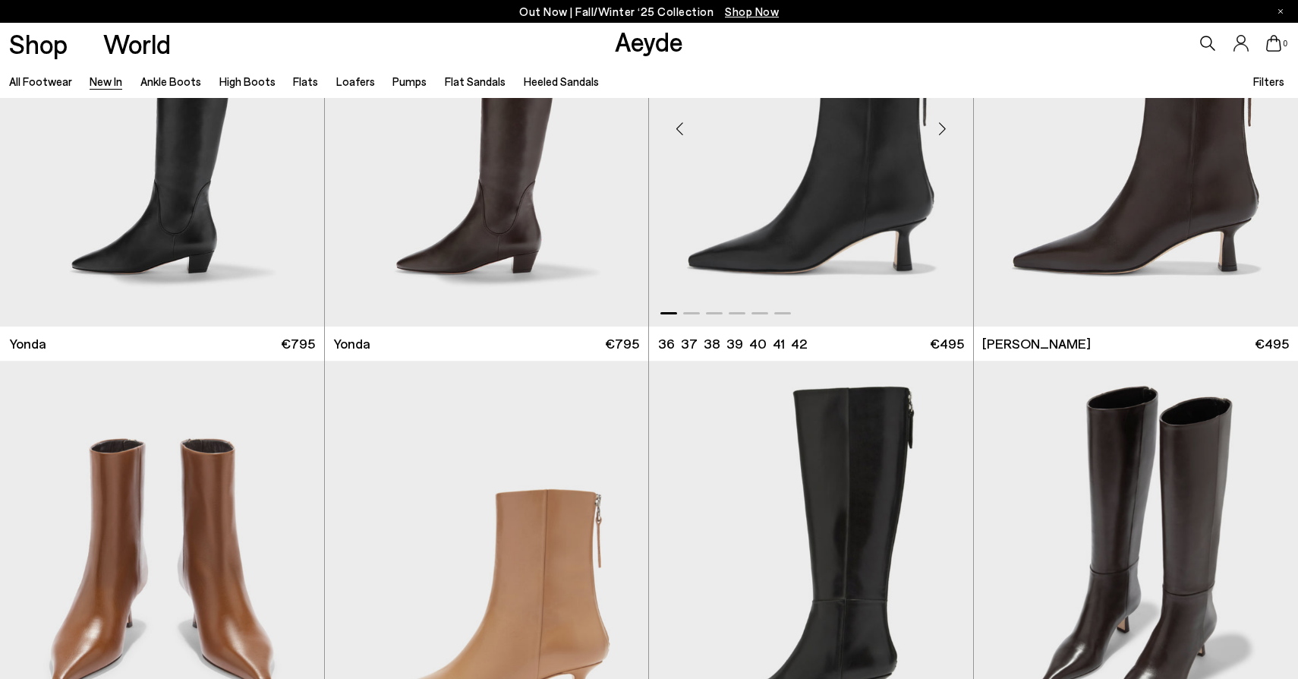
scroll to position [3043, 0]
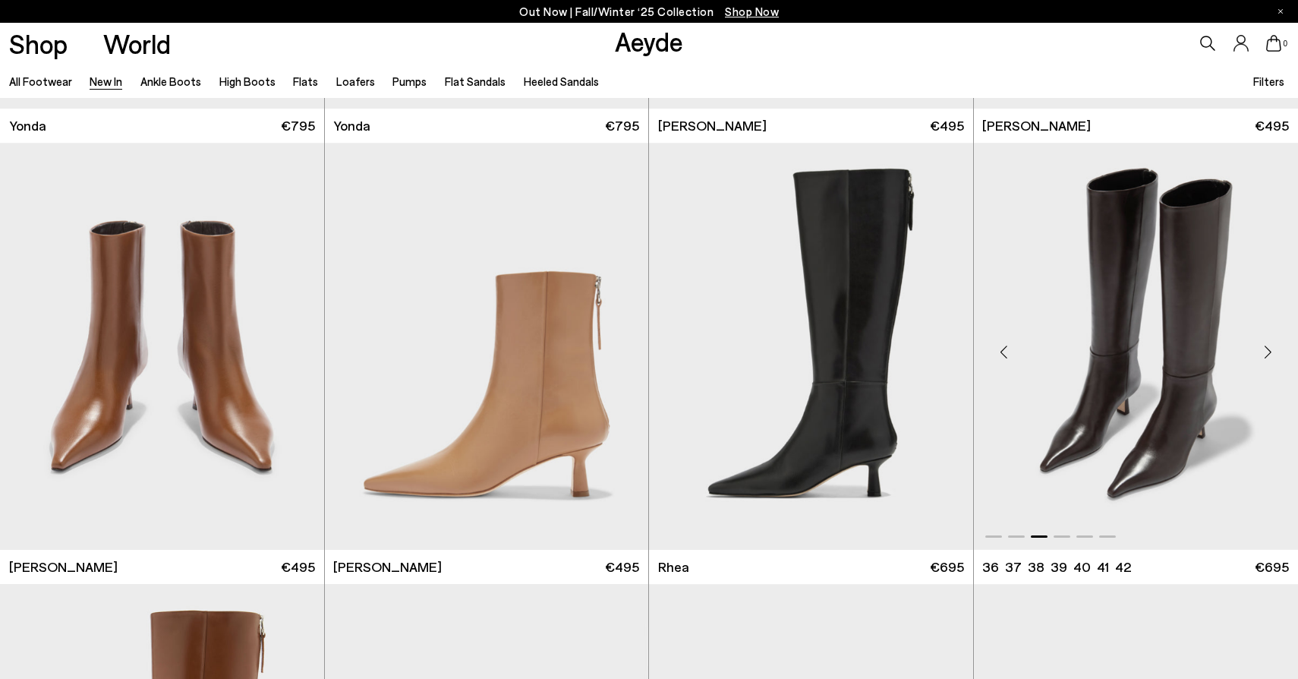
click at [1069, 351] on img "3 / 6" at bounding box center [1136, 346] width 325 height 407
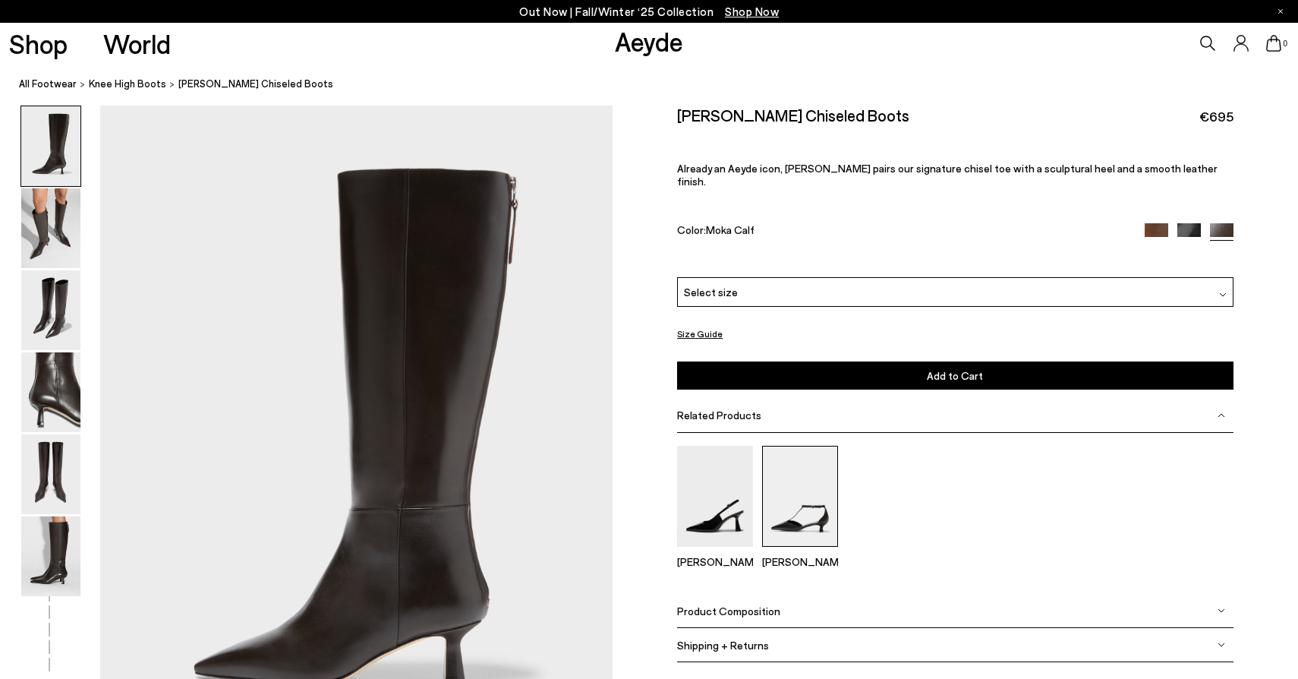
scroll to position [24, 1]
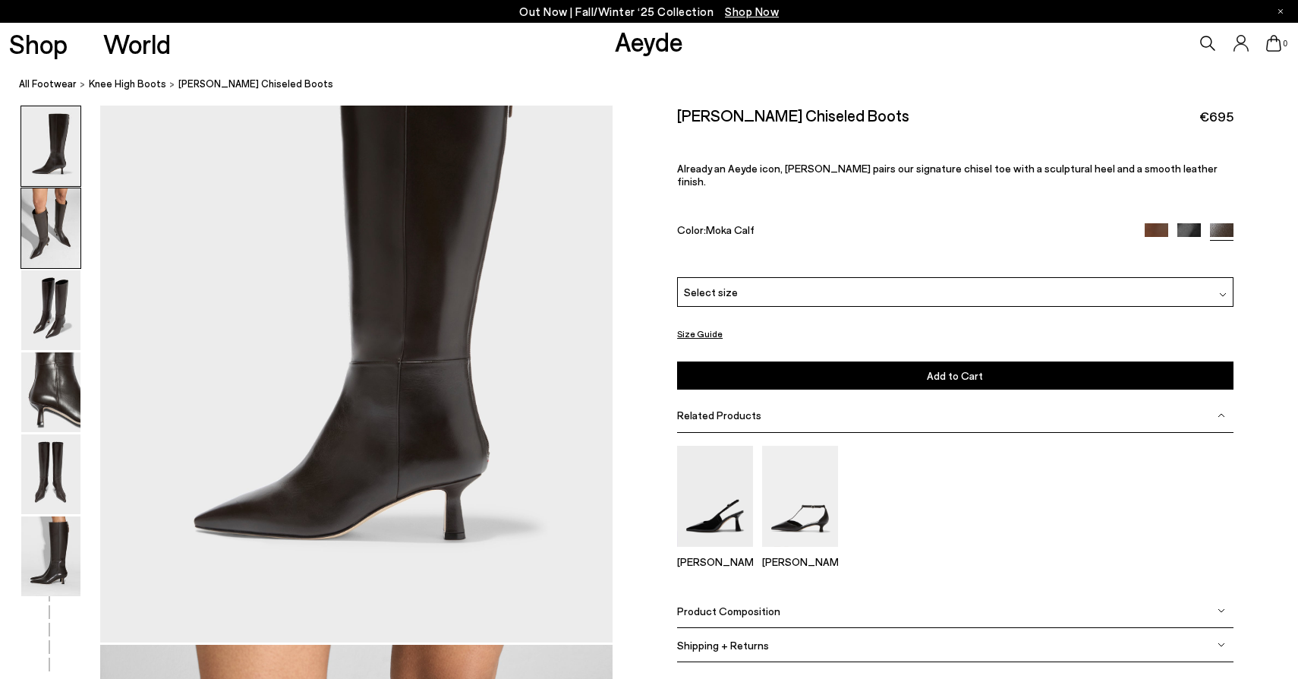
click at [69, 235] on img at bounding box center [50, 228] width 59 height 80
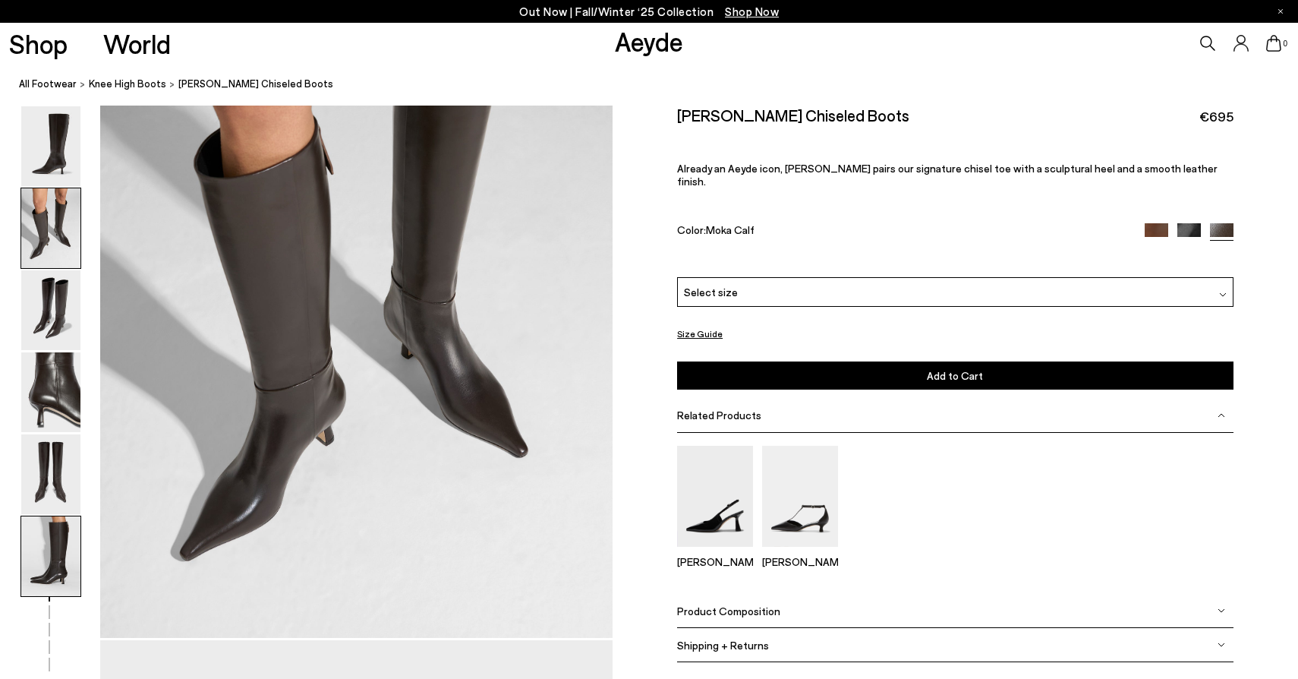
click at [55, 550] on img at bounding box center [50, 556] width 59 height 80
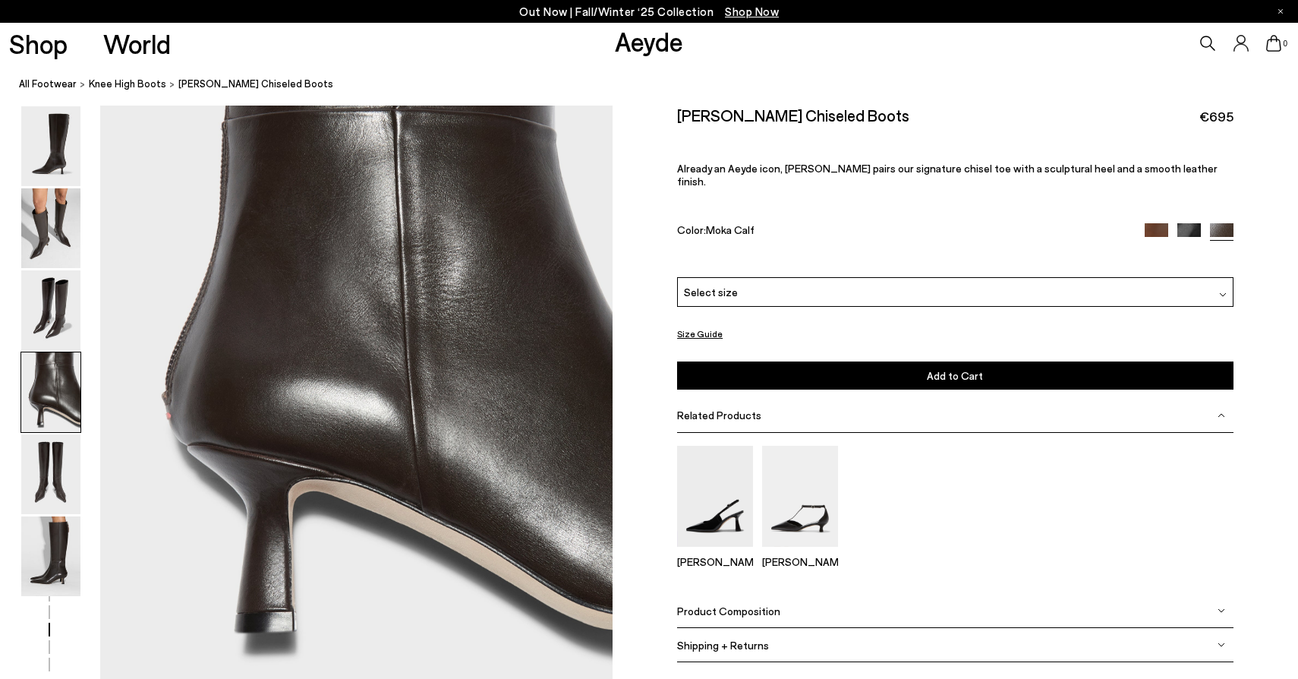
scroll to position [2106, 0]
